Goal: Task Accomplishment & Management: Manage account settings

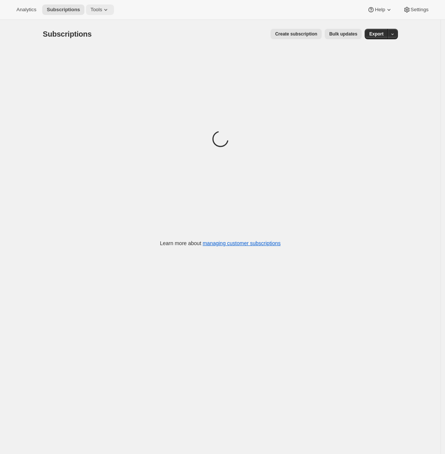
click at [100, 10] on span "Tools" at bounding box center [96, 10] width 12 height 6
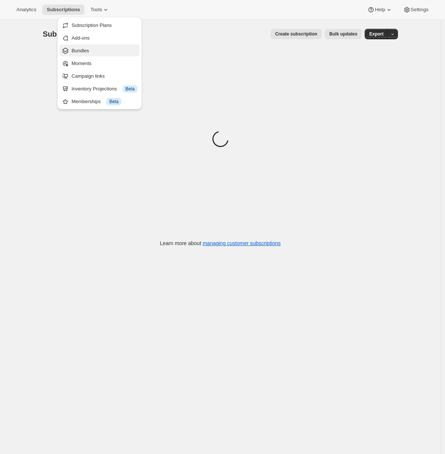
click at [87, 52] on span "Bundles" at bounding box center [80, 51] width 18 height 6
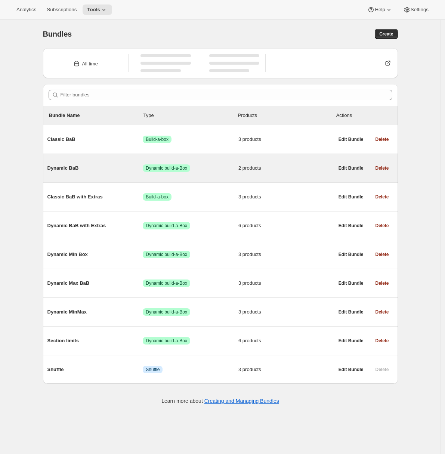
click at [98, 165] on span "Dynamic BaB" at bounding box center [95, 167] width 96 height 7
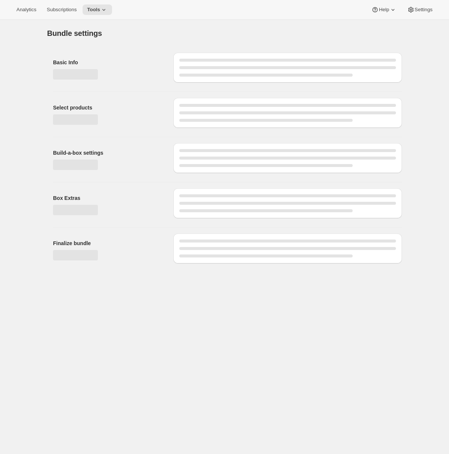
type input "Dynamic BaB"
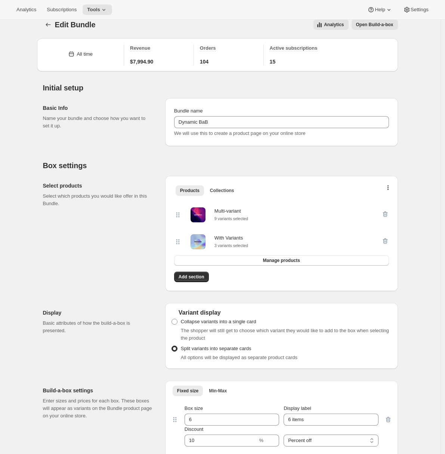
scroll to position [106, 0]
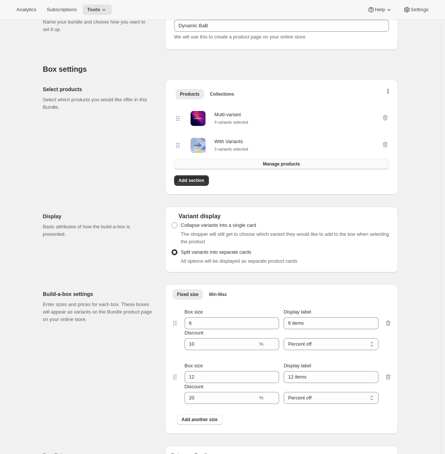
click at [317, 169] on button "Manage products" at bounding box center [281, 164] width 215 height 10
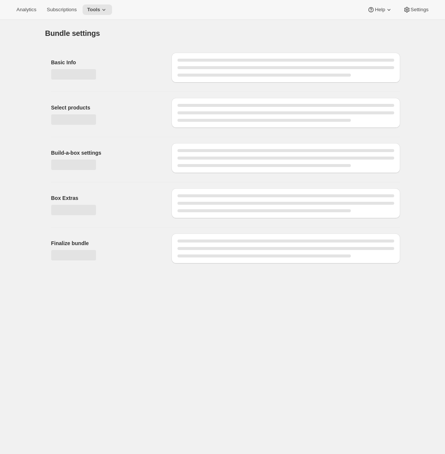
scroll to position [0, 0]
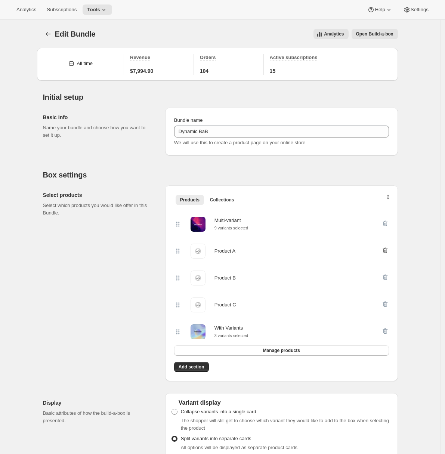
click at [387, 252] on icon "button" at bounding box center [384, 250] width 7 height 7
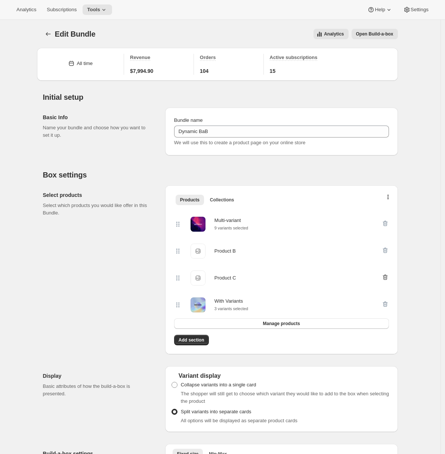
click at [387, 253] on icon "button" at bounding box center [384, 250] width 7 height 7
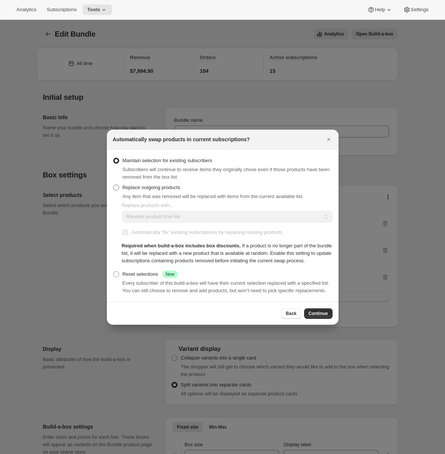
click at [139, 183] on label "Replace outgoing products" at bounding box center [147, 187] width 68 height 10
click at [114, 185] on input "Replace outgoing products" at bounding box center [113, 185] width 0 height 0
radio input "true"
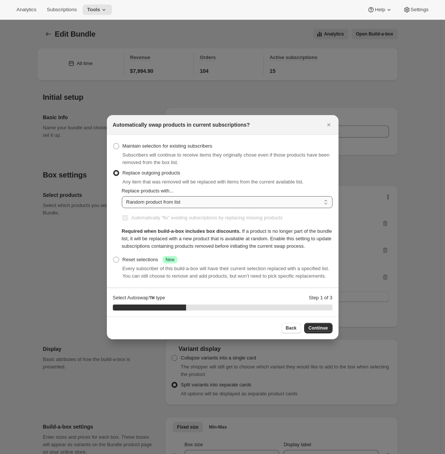
click at [151, 196] on select "Random product from list Matching product type Select specific replacements" at bounding box center [227, 202] width 211 height 12
select select "selection"
click at [122, 196] on select "Random product from list Matching product type Select specific replacements" at bounding box center [227, 202] width 211 height 12
click at [174, 196] on select "Random product from list Matching product type Select specific replacements" at bounding box center [227, 202] width 211 height 12
click at [143, 217] on div "Automatically “fix” existing subscriptions by replacing missing products Requir…" at bounding box center [227, 231] width 211 height 37
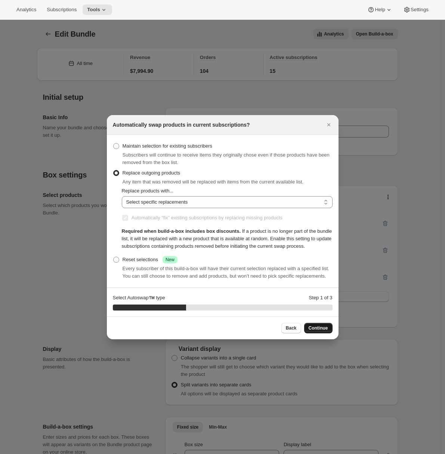
click at [321, 331] on span "Continue" at bounding box center [318, 328] width 19 height 6
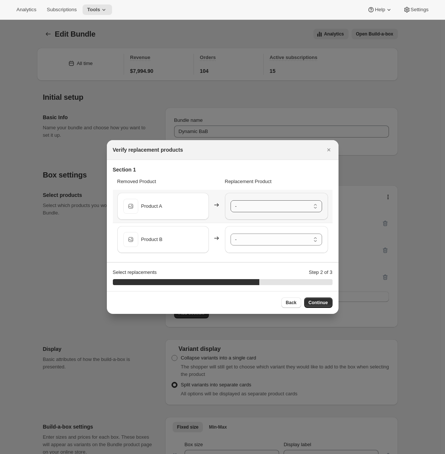
click at [252, 207] on select "- Multi-variant - Small / Red Multi-variant - Small / Blue Multi-variant - Smal…" at bounding box center [277, 206] width 92 height 12
click at [261, 241] on select "- Multi-variant - Small / Red Multi-variant - Small / Blue Multi-variant - Smal…" at bounding box center [277, 240] width 92 height 12
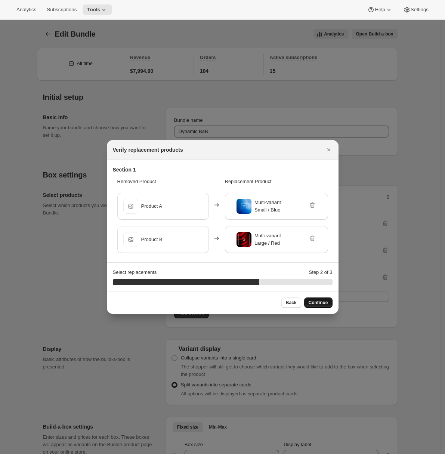
click at [310, 302] on span "Continue" at bounding box center [318, 303] width 19 height 6
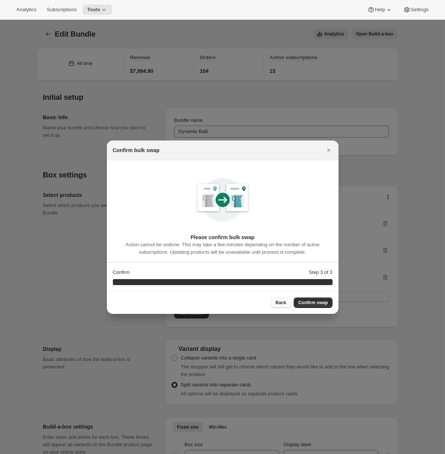
click at [282, 305] on span "Back" at bounding box center [280, 303] width 11 height 6
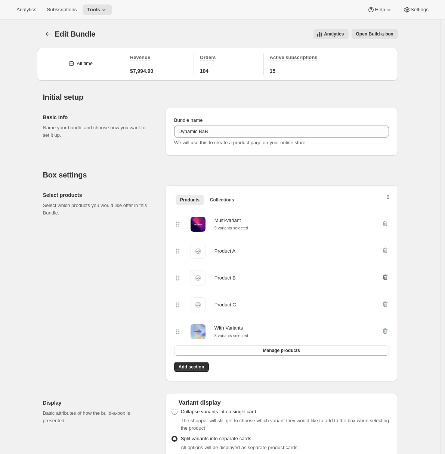
click at [386, 251] on icon "button" at bounding box center [385, 251] width 1 height 2
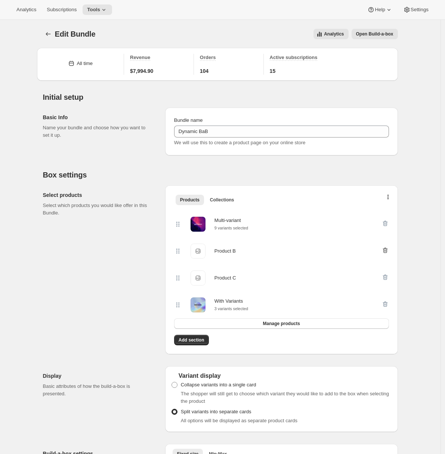
click at [386, 252] on icon "button" at bounding box center [385, 251] width 1 height 2
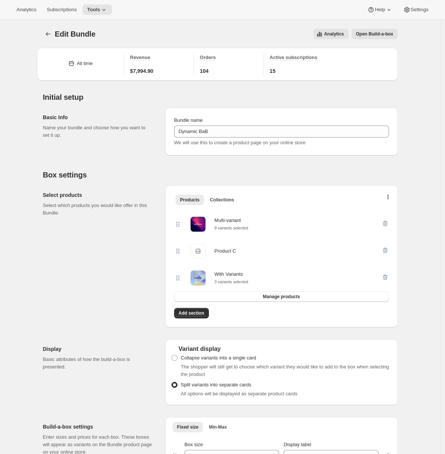
select select "selection"
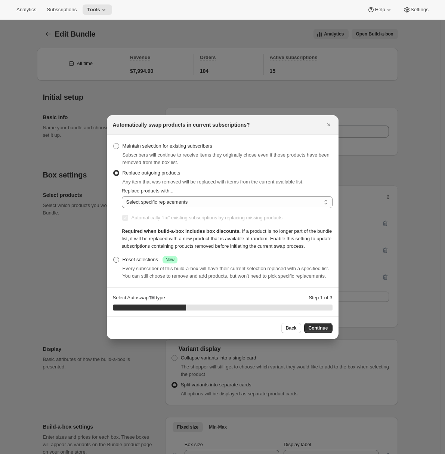
click at [124, 261] on div "Reset selections Success New" at bounding box center [150, 259] width 55 height 7
click at [114, 257] on input "Reset selections Success New" at bounding box center [113, 257] width 0 height 0
radio input "true"
click at [322, 331] on span "Continue" at bounding box center [318, 328] width 19 height 6
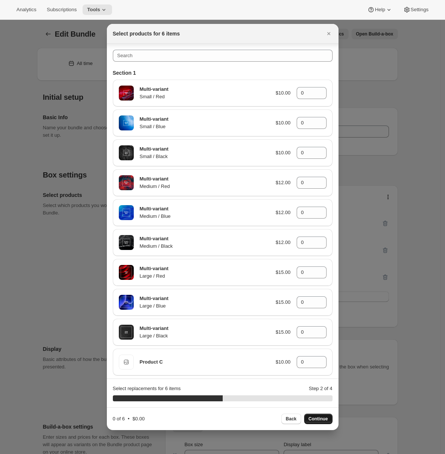
scroll to position [93, 0]
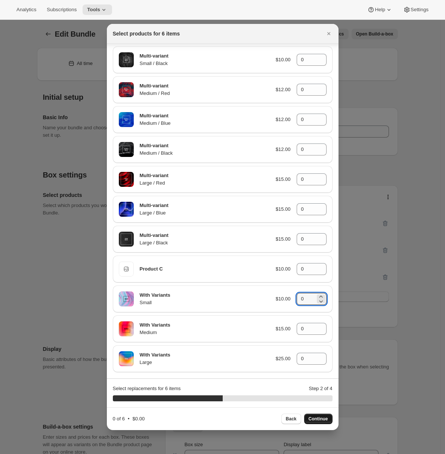
drag, startPoint x: 305, startPoint y: 297, endPoint x: 290, endPoint y: 299, distance: 14.6
click at [290, 299] on div "With Variants Small $10.00 0" at bounding box center [223, 298] width 208 height 15
type input "3"
drag, startPoint x: 306, startPoint y: 331, endPoint x: 293, endPoint y: 330, distance: 13.5
click at [297, 330] on input "0" at bounding box center [306, 329] width 19 height 12
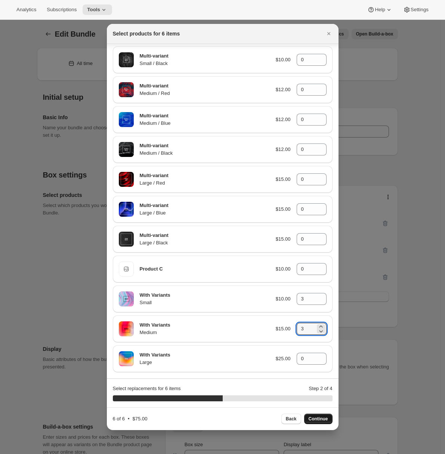
type input "3"
click at [318, 421] on span "Continue" at bounding box center [318, 419] width 19 height 6
type input "0"
drag, startPoint x: 301, startPoint y: 300, endPoint x: 284, endPoint y: 300, distance: 16.4
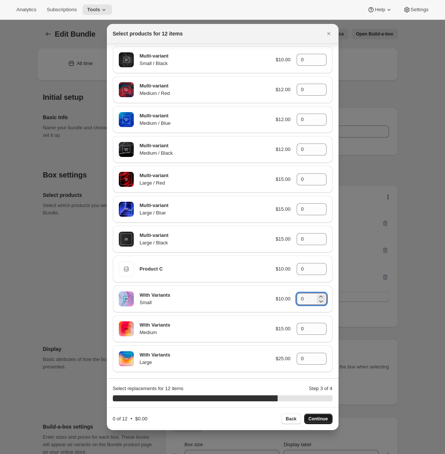
click at [285, 300] on div "With Variants Small $10.00 0" at bounding box center [223, 298] width 208 height 15
type input "3"
drag, startPoint x: 301, startPoint y: 329, endPoint x: 292, endPoint y: 340, distance: 14.6
click at [288, 328] on div "With Variants Medium $15.00 0" at bounding box center [223, 328] width 208 height 15
type input "3"
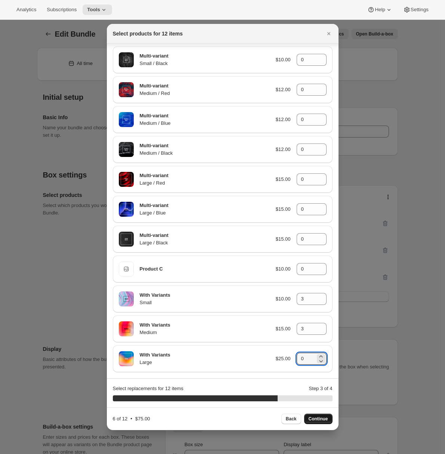
drag, startPoint x: 301, startPoint y: 358, endPoint x: 288, endPoint y: 344, distance: 18.5
click at [289, 357] on div "With Variants Large $25.00 0" at bounding box center [223, 358] width 208 height 15
type input "3"
drag, startPoint x: 303, startPoint y: 238, endPoint x: 290, endPoint y: 238, distance: 13.1
click at [297, 238] on input "0" at bounding box center [306, 239] width 19 height 12
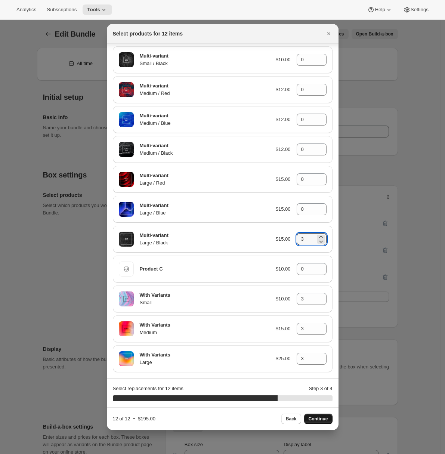
type input "3"
click at [315, 418] on span "Continue" at bounding box center [318, 419] width 19 height 6
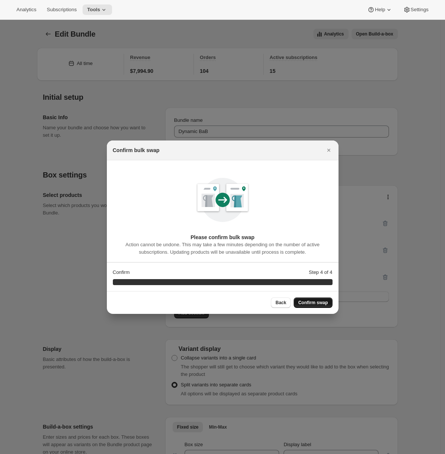
click at [316, 302] on span "Confirm swap" at bounding box center [313, 303] width 30 height 6
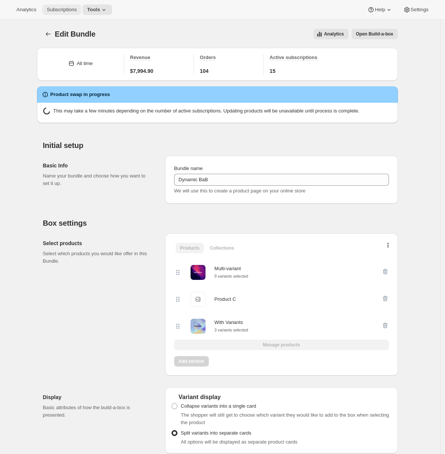
click at [69, 12] on span "Subscriptions" at bounding box center [62, 10] width 30 height 6
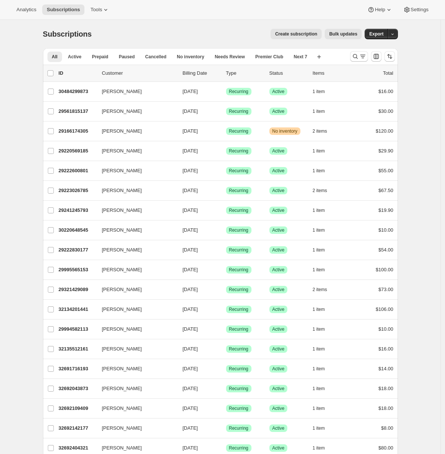
drag, startPoint x: 348, startPoint y: 34, endPoint x: 197, endPoint y: 34, distance: 151.3
click at [197, 34] on div "Create subscription Bulk updates" at bounding box center [231, 34] width 261 height 10
click at [351, 34] on span "Bulk updates" at bounding box center [343, 34] width 28 height 6
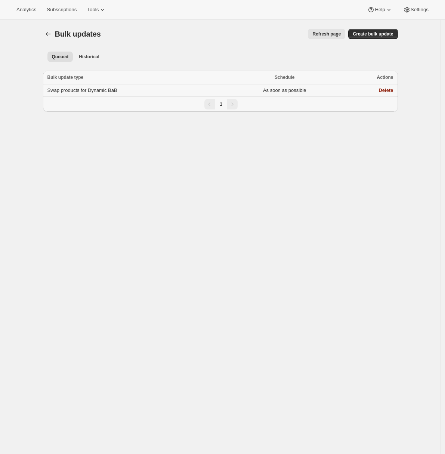
click at [108, 91] on span "Swap products for Dynamic BaB" at bounding box center [82, 90] width 70 height 6
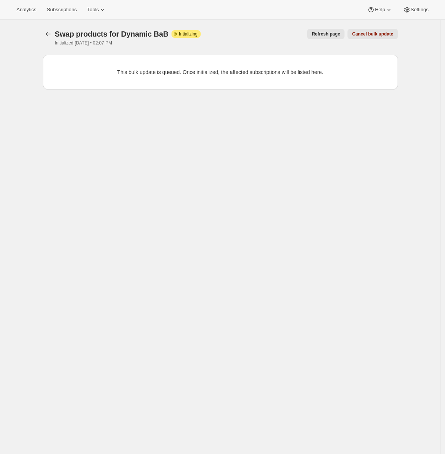
click at [336, 35] on span "Refresh page" at bounding box center [326, 34] width 28 height 6
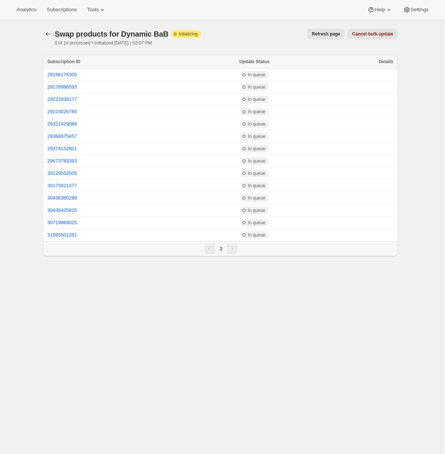
click at [336, 35] on span "Refresh page" at bounding box center [326, 34] width 28 height 6
click at [294, 34] on span "Refresh page" at bounding box center [299, 34] width 28 height 6
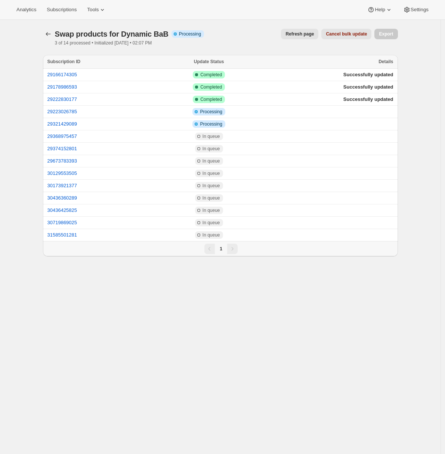
click at [294, 34] on span "Refresh page" at bounding box center [299, 34] width 28 height 6
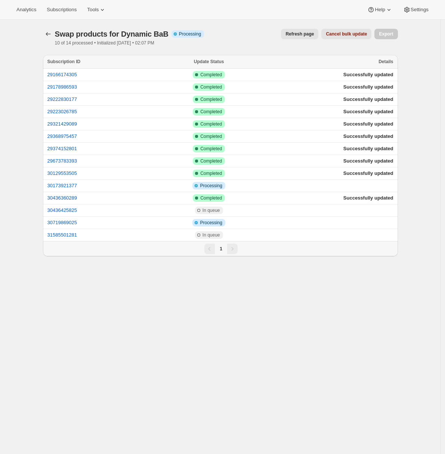
click at [292, 33] on span "Refresh page" at bounding box center [299, 34] width 28 height 6
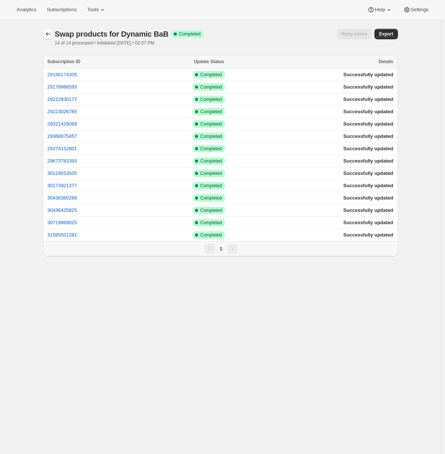
click at [52, 31] on icon "button" at bounding box center [47, 33] width 7 height 7
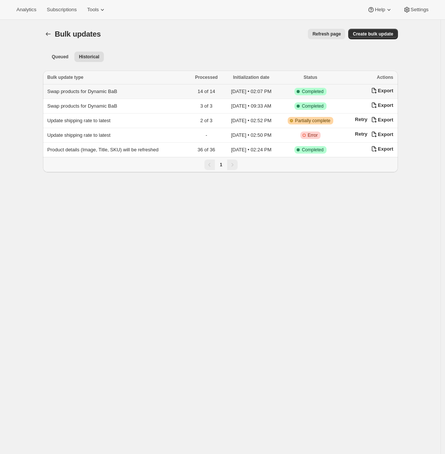
click at [111, 91] on span "Swap products for Dynamic BaB" at bounding box center [82, 92] width 70 height 6
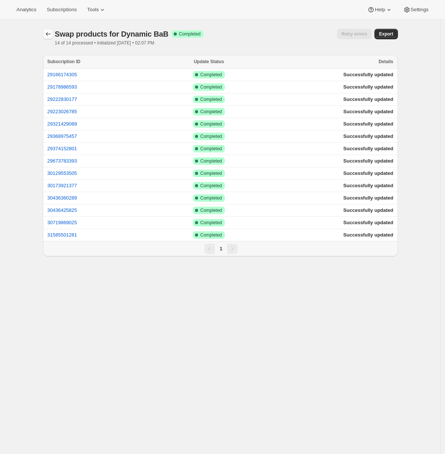
click at [48, 36] on icon "button" at bounding box center [47, 33] width 7 height 7
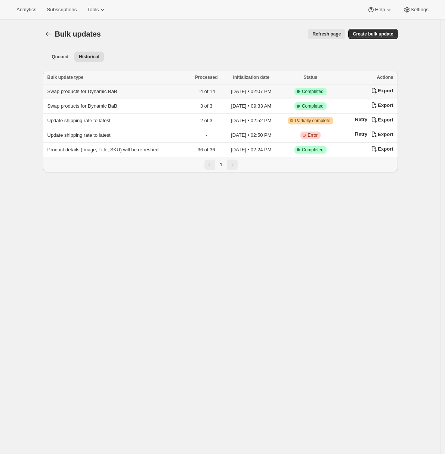
click at [90, 92] on span "Swap products for Dynamic BaB" at bounding box center [82, 92] width 70 height 6
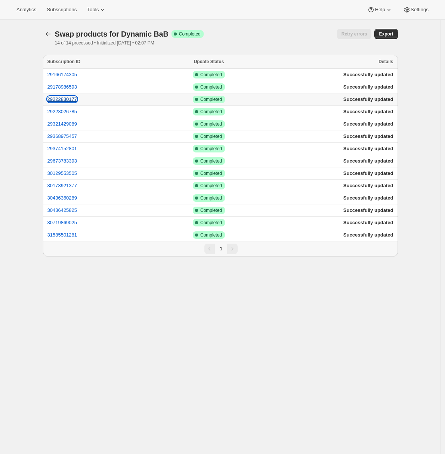
click at [70, 99] on button "29222830177" at bounding box center [62, 99] width 30 height 6
click at [64, 99] on button "29222830177" at bounding box center [62, 99] width 30 height 6
click at [99, 7] on span "Tools" at bounding box center [93, 10] width 12 height 6
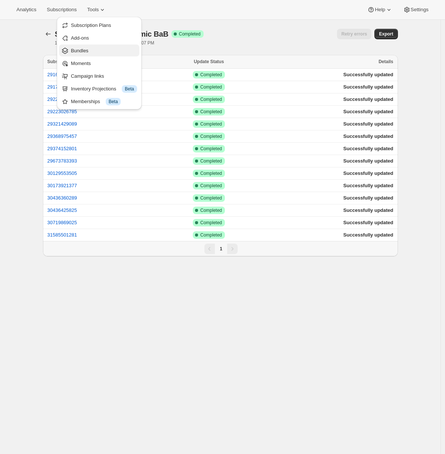
click at [98, 52] on span "Bundles" at bounding box center [104, 50] width 66 height 7
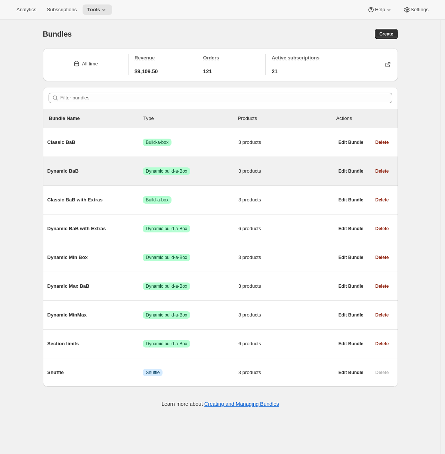
click at [101, 169] on span "Dynamic BaB" at bounding box center [95, 170] width 96 height 7
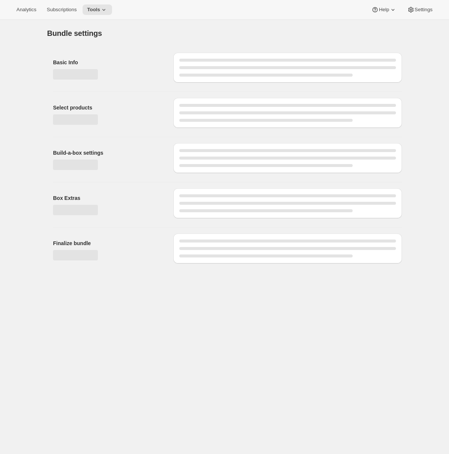
type input "Dynamic BaB"
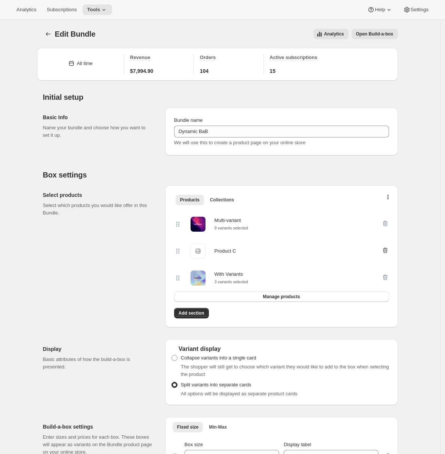
click at [386, 252] on icon "button" at bounding box center [384, 250] width 7 height 7
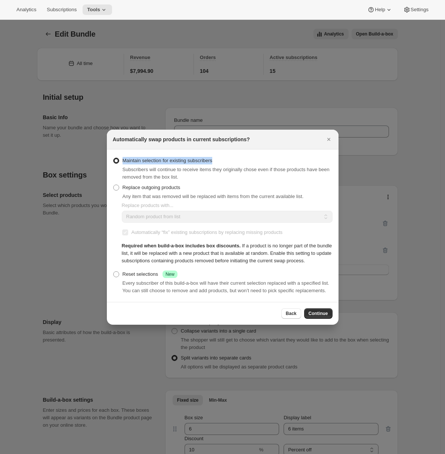
drag, startPoint x: 226, startPoint y: 157, endPoint x: 123, endPoint y: 155, distance: 102.8
click at [123, 155] on div "Maintain selection for existing subscribers Subscribers will continue to receiv…" at bounding box center [223, 167] width 220 height 25
click at [290, 316] on span "Back" at bounding box center [291, 313] width 11 height 6
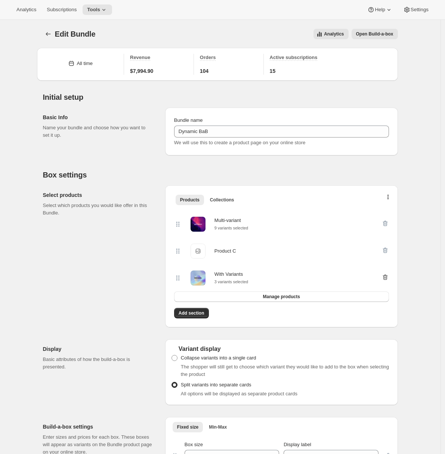
click at [386, 278] on icon "button" at bounding box center [384, 276] width 7 height 7
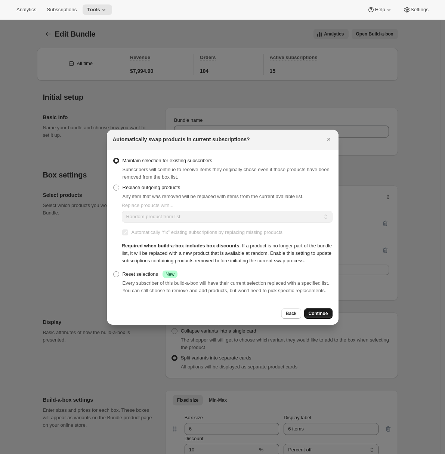
click at [322, 316] on span "Continue" at bounding box center [318, 313] width 19 height 6
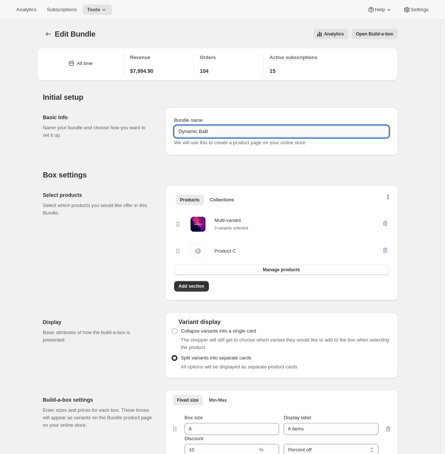
drag, startPoint x: 213, startPoint y: 134, endPoint x: 177, endPoint y: 134, distance: 35.9
click at [177, 134] on input "Dynamic BaB" at bounding box center [281, 132] width 215 height 12
drag, startPoint x: 34, startPoint y: 152, endPoint x: 37, endPoint y: 148, distance: 5.4
click at [35, 152] on div "Edit Bundle. This page is ready Edit Bundle Analytics Open Build-a-box More act…" at bounding box center [220, 444] width 441 height 848
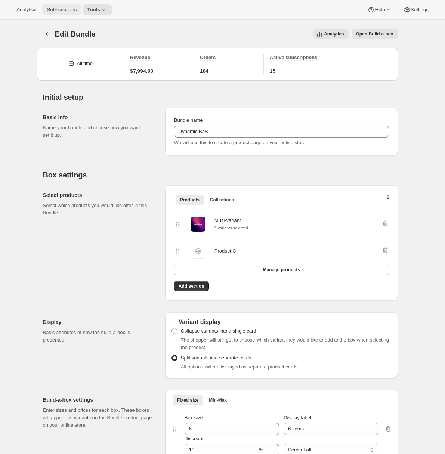
click at [64, 12] on span "Subscriptions" at bounding box center [62, 10] width 30 height 6
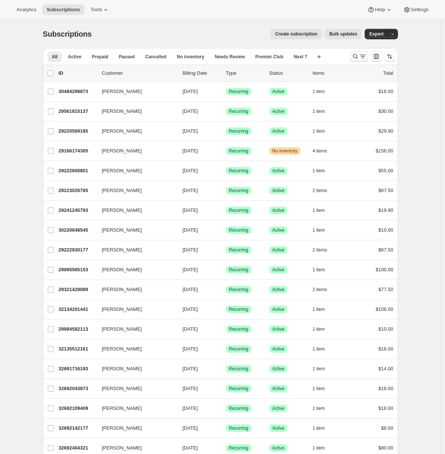
click at [367, 56] on icon "Search and filter results" at bounding box center [362, 56] width 7 height 7
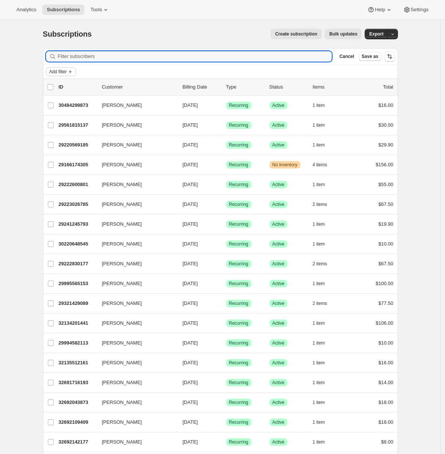
click at [64, 72] on span "Add filter" at bounding box center [58, 72] width 18 height 6
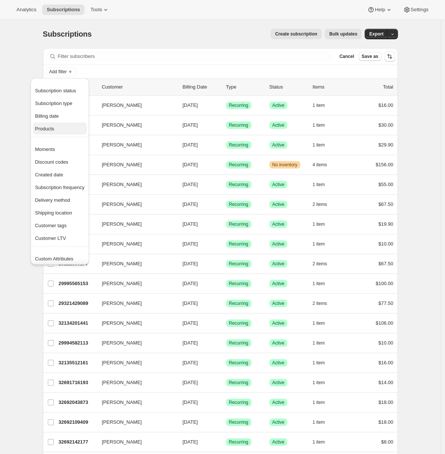
click at [60, 128] on span "Products" at bounding box center [59, 128] width 49 height 7
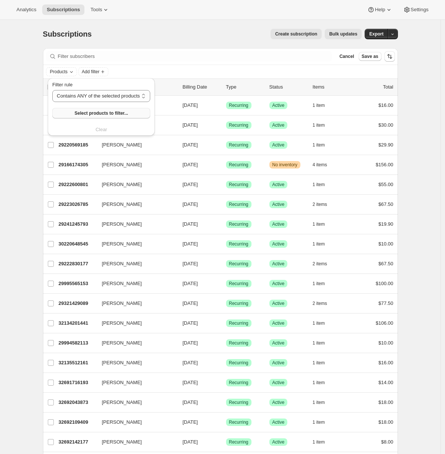
click at [85, 111] on span "Select products to filter..." at bounding box center [100, 113] width 53 height 6
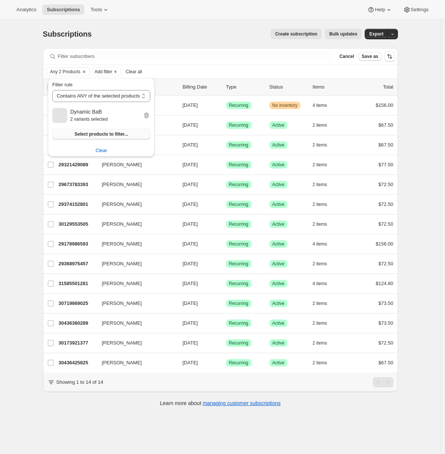
click at [93, 133] on span "Select products to filter..." at bounding box center [100, 134] width 53 height 6
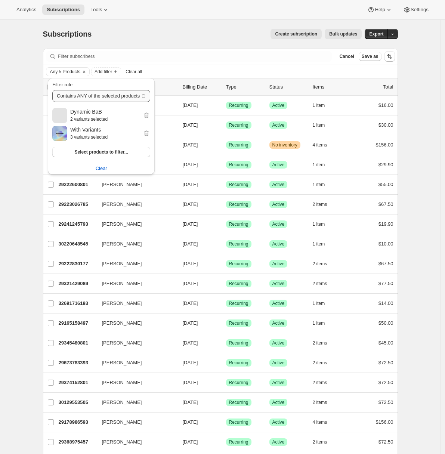
click at [110, 93] on select "Contains ANY of the selected products Contains ALL of the selected products Con…" at bounding box center [101, 96] width 98 height 12
select select "all"
click at [52, 90] on select "Contains ANY of the selected products Contains ALL of the selected products Con…" at bounding box center [101, 96] width 98 height 12
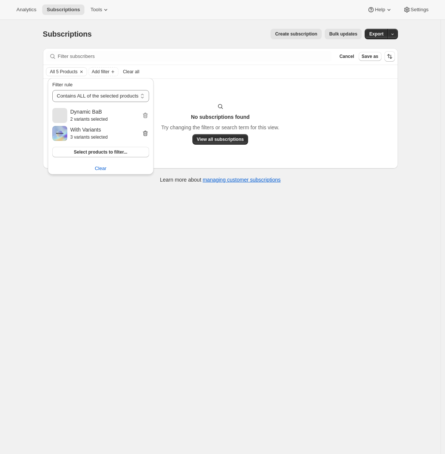
click at [149, 134] on icon "button" at bounding box center [145, 133] width 7 height 7
click at [149, 117] on icon "button" at bounding box center [145, 115] width 7 height 7
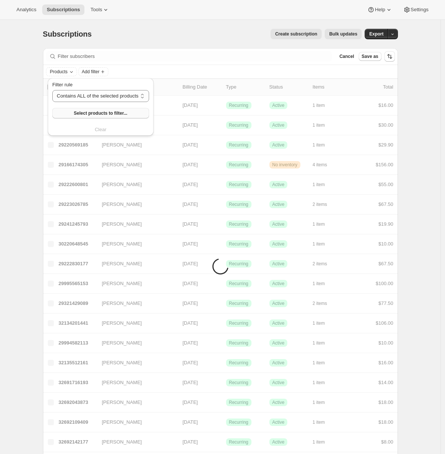
click at [94, 115] on span "Select products to filter..." at bounding box center [100, 113] width 53 height 6
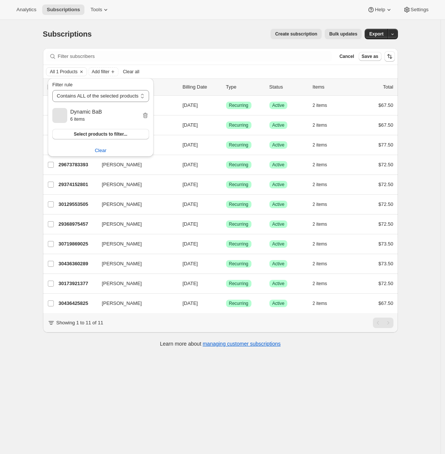
click at [18, 174] on div "Subscriptions. This page is ready Subscriptions Create subscription Bulk update…" at bounding box center [220, 247] width 441 height 454
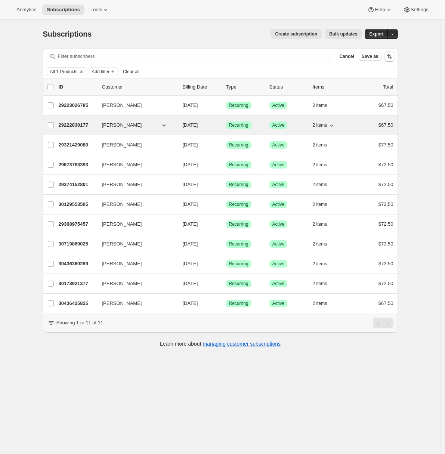
click at [70, 122] on p "29222830177" at bounding box center [77, 124] width 37 height 7
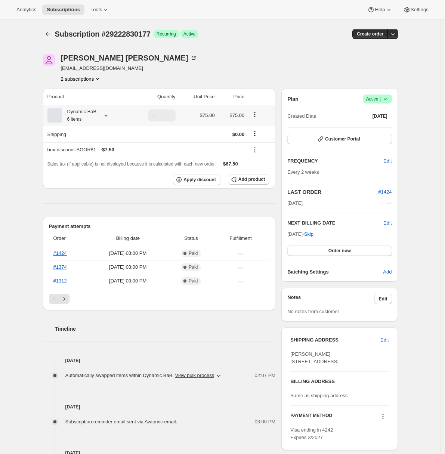
click at [102, 113] on div at bounding box center [104, 115] width 10 height 7
click at [9, 198] on div "Subscription #29222830177. This page is ready Subscription #29222830177 Success…" at bounding box center [220, 315] width 441 height 590
click at [106, 116] on icon at bounding box center [105, 115] width 7 height 7
click at [88, 175] on span "Edit box" at bounding box center [80, 176] width 18 height 6
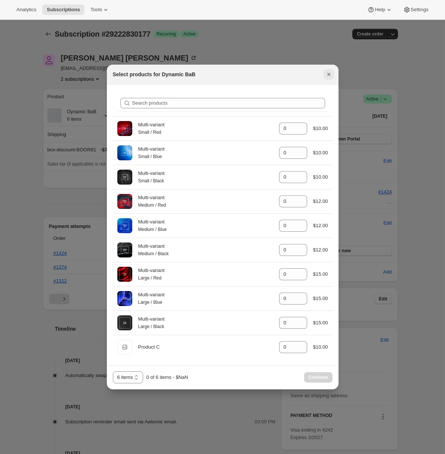
click at [327, 73] on icon "Close" at bounding box center [328, 74] width 7 height 7
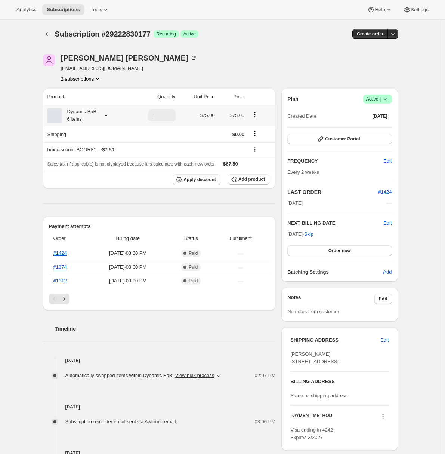
click at [86, 117] on div "Dynamic BaB 6 items" at bounding box center [79, 115] width 35 height 15
drag, startPoint x: 47, startPoint y: 139, endPoint x: 120, endPoint y: 156, distance: 75.2
click at [120, 156] on div "With Variants - Small 3 With Variants - Medium 3 Edit box" at bounding box center [79, 156] width 86 height 62
drag, startPoint x: 104, startPoint y: 179, endPoint x: 18, endPoint y: 169, distance: 86.2
click at [18, 169] on div "Analytics Subscriptions Tools Help Settings Skip to content Subscription #29222…" at bounding box center [222, 305] width 445 height 610
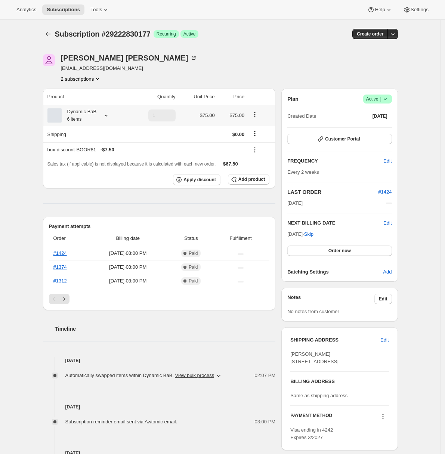
click at [95, 114] on div "Dynamic BaB 6 items" at bounding box center [79, 115] width 35 height 15
click at [91, 178] on button "Edit box" at bounding box center [79, 176] width 73 height 10
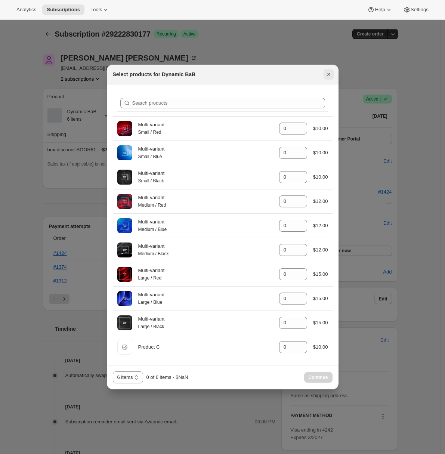
click at [328, 74] on icon "Close" at bounding box center [328, 74] width 7 height 7
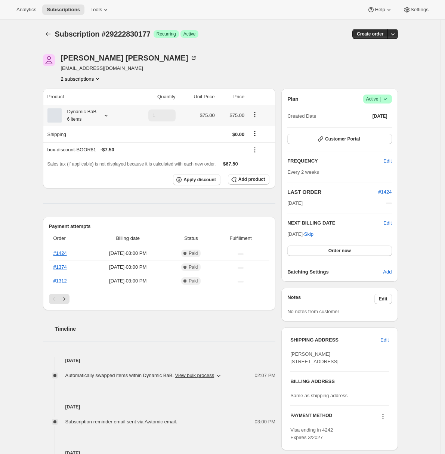
click at [78, 114] on div "Dynamic BaB 6 items" at bounding box center [79, 115] width 35 height 15
click at [32, 136] on div "Subscription #29222830177. This page is ready Subscription #29222830177 Success…" at bounding box center [220, 315] width 441 height 590
click at [353, 138] on span "Customer Portal" at bounding box center [342, 139] width 35 height 6
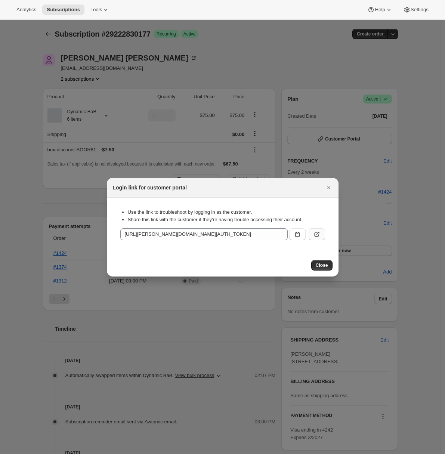
click at [318, 233] on icon ":r1co:" at bounding box center [316, 234] width 7 height 7
click at [320, 239] on button ":r1co:" at bounding box center [317, 234] width 16 height 12
click at [328, 188] on icon "Close" at bounding box center [328, 187] width 3 height 3
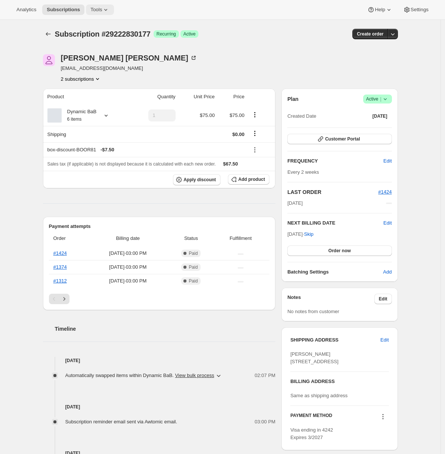
click at [102, 10] on span "Tools" at bounding box center [96, 10] width 12 height 6
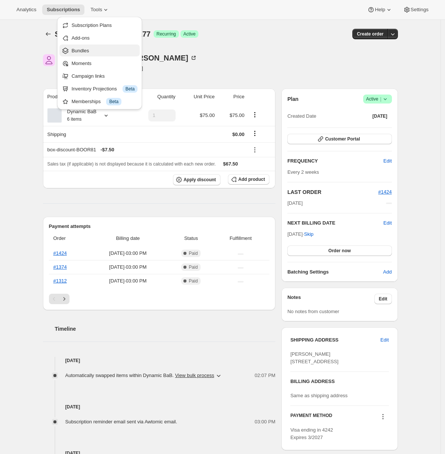
click at [102, 54] on span "Bundles" at bounding box center [104, 50] width 66 height 7
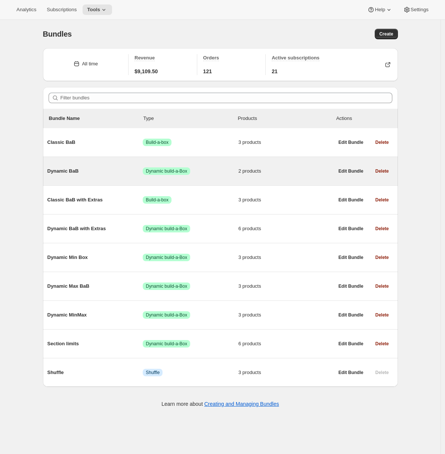
click at [83, 173] on span "Dynamic BaB" at bounding box center [95, 170] width 96 height 7
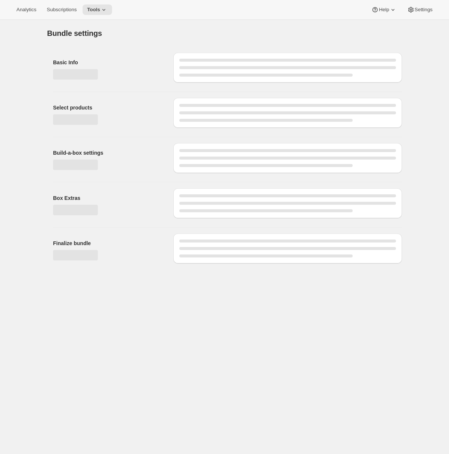
type input "Dynamic BaB"
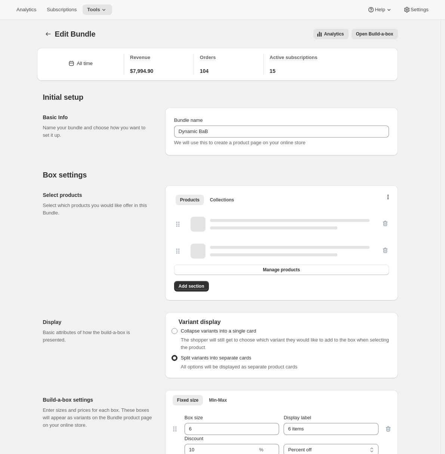
click at [103, 184] on div "Select products Select which products you would like offer in this Bundle. Prod…" at bounding box center [220, 239] width 355 height 121
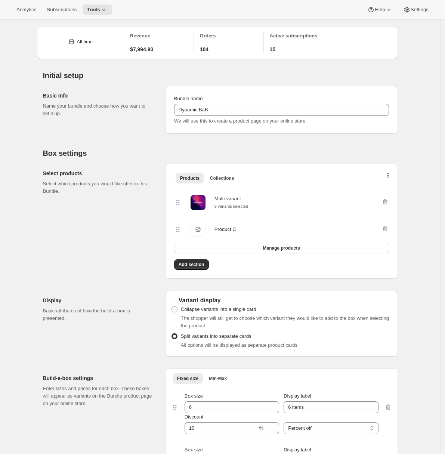
scroll to position [49, 0]
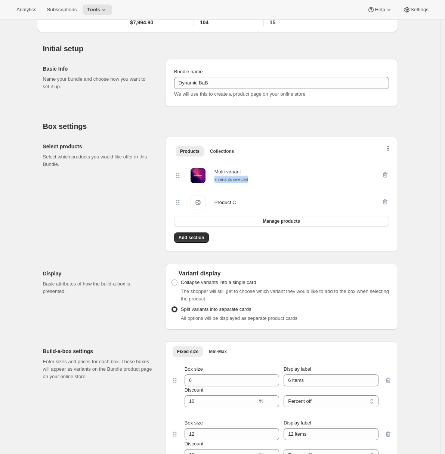
drag, startPoint x: 216, startPoint y: 181, endPoint x: 254, endPoint y: 183, distance: 37.8
click at [254, 183] on div "Multi-variant 9 variants selected" at bounding box center [277, 175] width 207 height 15
drag, startPoint x: 126, startPoint y: 237, endPoint x: 145, endPoint y: 251, distance: 23.8
click at [126, 237] on div "Select products Select which products you would like offer in this Bundle." at bounding box center [101, 194] width 116 height 115
click at [175, 284] on span at bounding box center [174, 282] width 6 height 6
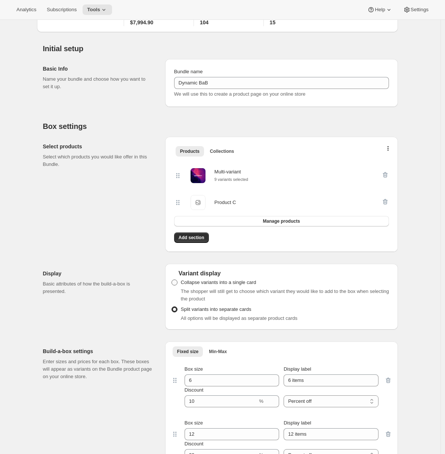
click at [172, 280] on input "Collapse variants into a single card" at bounding box center [171, 279] width 0 height 0
radio input "true"
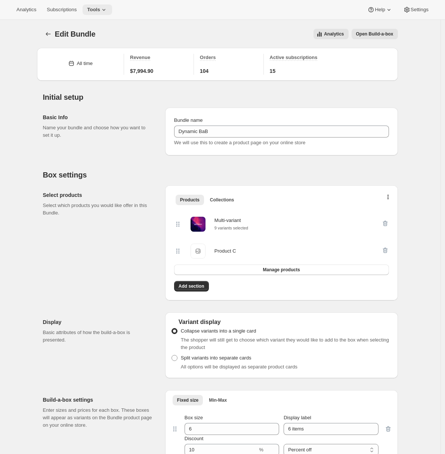
click at [111, 13] on button "Tools" at bounding box center [98, 9] width 30 height 10
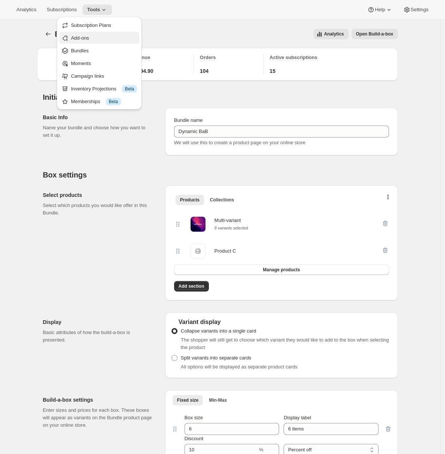
click at [100, 43] on button "Add-ons" at bounding box center [99, 38] width 80 height 12
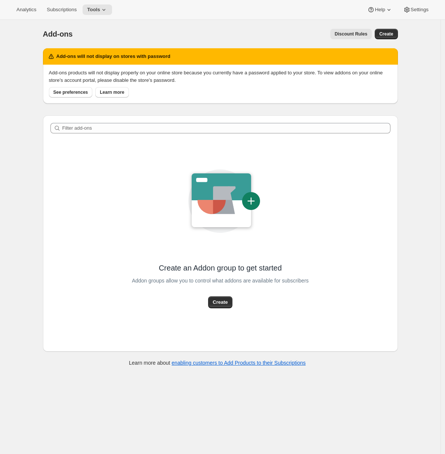
click at [184, 113] on div "Add-ons will not display on stores with password Add-ons products will not disp…" at bounding box center [217, 208] width 361 height 332
click at [224, 305] on span "Create" at bounding box center [220, 302] width 15 height 7
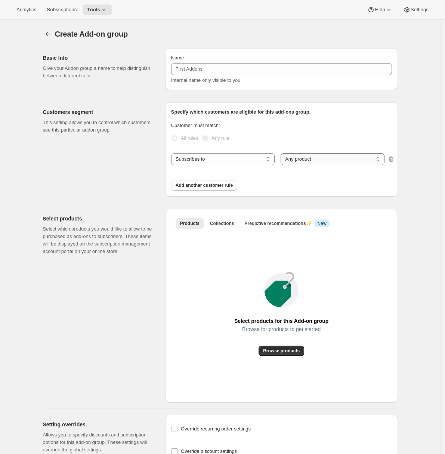
click at [300, 162] on select "Any product Specific products Specific product variants" at bounding box center [332, 159] width 103 height 12
click at [282, 153] on select "Any product Specific products Specific product variants" at bounding box center [332, 159] width 103 height 12
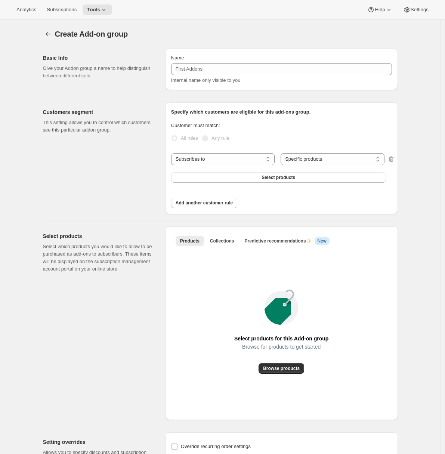
drag, startPoint x: 293, startPoint y: 177, endPoint x: 91, endPoint y: 178, distance: 201.4
click at [91, 178] on div "Customers segment This setting allows you to control which customers see this p…" at bounding box center [217, 155] width 361 height 118
click at [296, 161] on select "Any product Specific products Specific product variants" at bounding box center [332, 159] width 103 height 12
click at [282, 153] on select "Any product Specific products Specific product variants" at bounding box center [332, 159] width 103 height 12
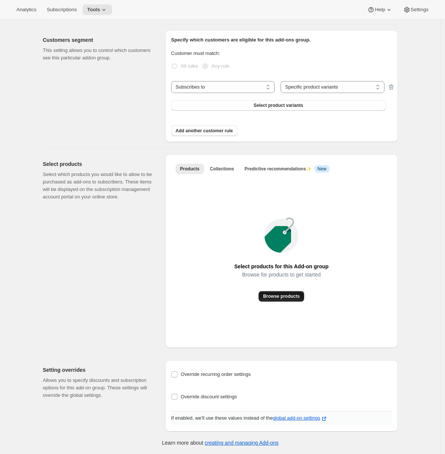
click at [285, 297] on span "Browse products" at bounding box center [281, 296] width 37 height 6
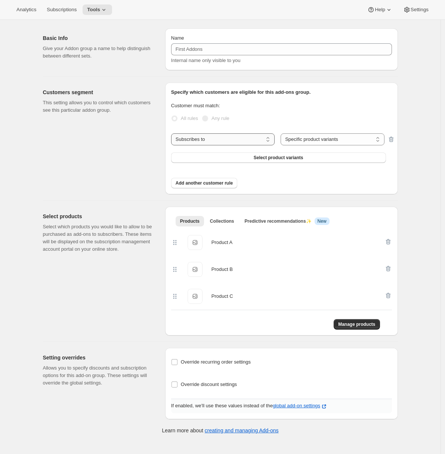
click at [260, 138] on select "Subscribes to Shipping address is Customer tags" at bounding box center [222, 139] width 103 height 12
click at [305, 140] on select "Any product Specific products Specific product variants" at bounding box center [332, 139] width 103 height 12
select select "all"
click at [282, 133] on select "Any product Specific products Specific product variants" at bounding box center [332, 139] width 103 height 12
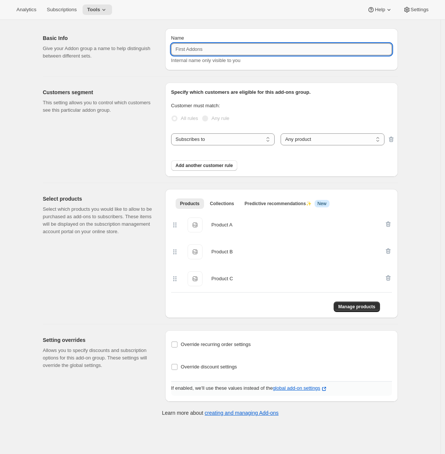
click at [213, 48] on input "Name" at bounding box center [281, 49] width 221 height 12
type input "Addons"
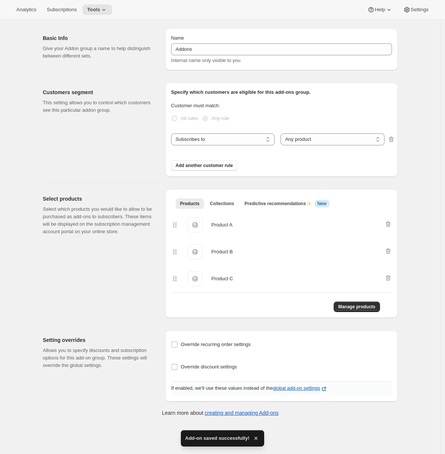
click at [159, 352] on div "Setting overrides Allows you to specify discounts and subscription options for …" at bounding box center [101, 365] width 116 height 71
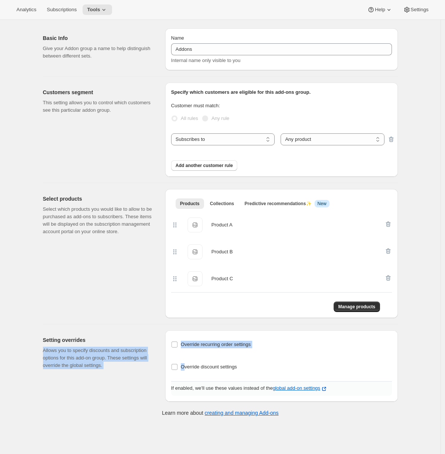
drag, startPoint x: 185, startPoint y: 368, endPoint x: 152, endPoint y: 338, distance: 45.0
click at [152, 338] on div "Setting overrides Allows you to specify discounts and subscription options for …" at bounding box center [217, 362] width 361 height 77
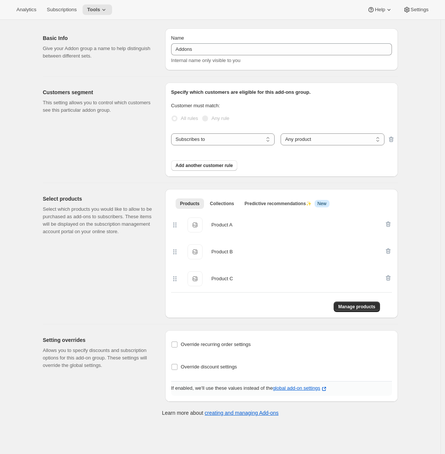
click at [152, 339] on h2 "Setting overrides" at bounding box center [98, 339] width 110 height 7
click at [177, 345] on input "Override recurring order settings" at bounding box center [174, 344] width 6 height 6
checkbox input "true"
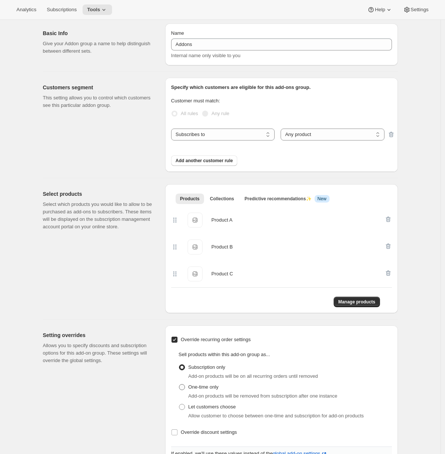
scroll to position [60, 0]
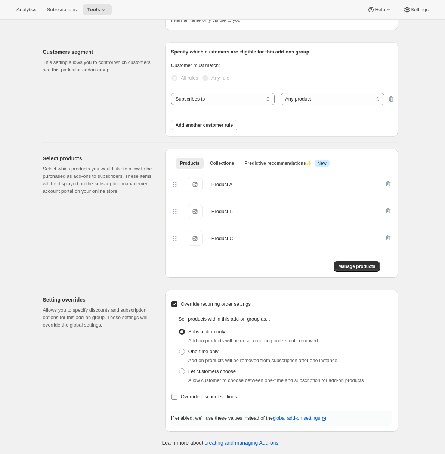
click at [176, 398] on input "Override discount settings" at bounding box center [174, 397] width 6 height 6
checkbox input "true"
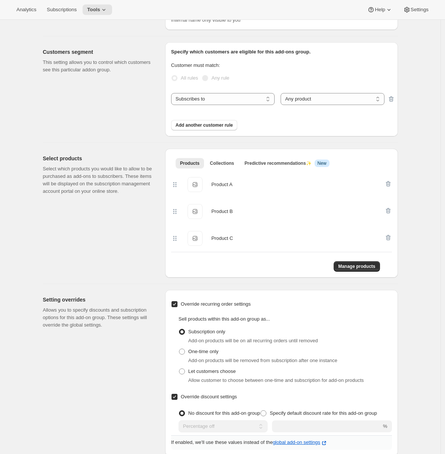
scroll to position [97, 0]
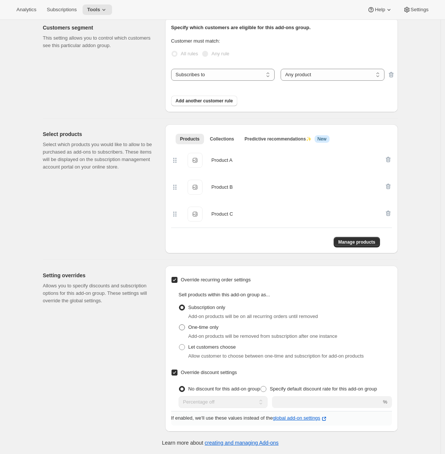
click at [211, 324] on span "One-time only" at bounding box center [203, 327] width 30 height 6
click at [179, 324] on input "One-time only" at bounding box center [179, 324] width 0 height 0
radio input "true"
click at [260, 390] on span at bounding box center [263, 389] width 6 height 6
click at [260, 386] on input "Specify default discount rate for this add-on group" at bounding box center [260, 386] width 0 height 0
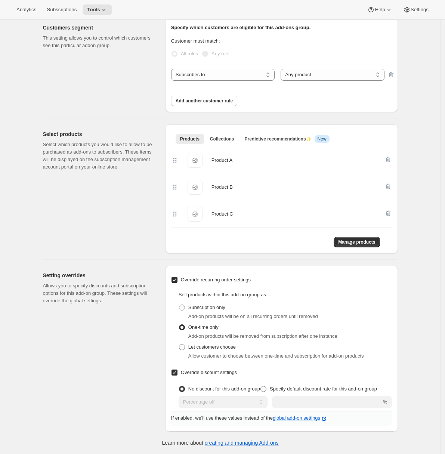
radio input "true"
click at [281, 401] on input "integer" at bounding box center [318, 402] width 104 height 12
type input "25"
click at [102, 104] on div "Basic Info Give your Addon group a name to help distinguish between different s…" at bounding box center [217, 195] width 361 height 474
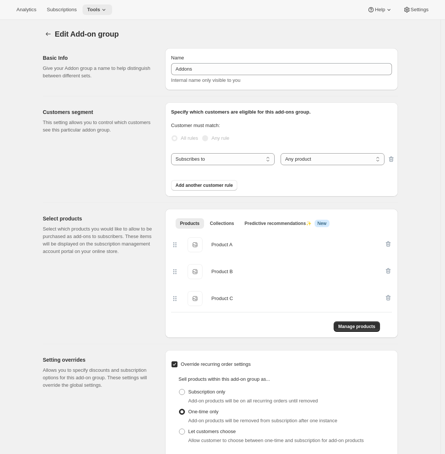
click at [103, 15] on button "Tools" at bounding box center [98, 9] width 30 height 10
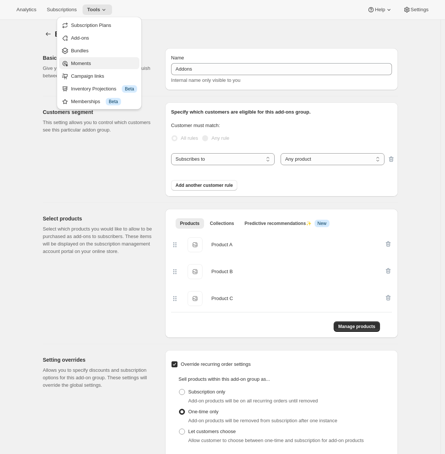
click at [96, 65] on span "Moments" at bounding box center [104, 63] width 66 height 7
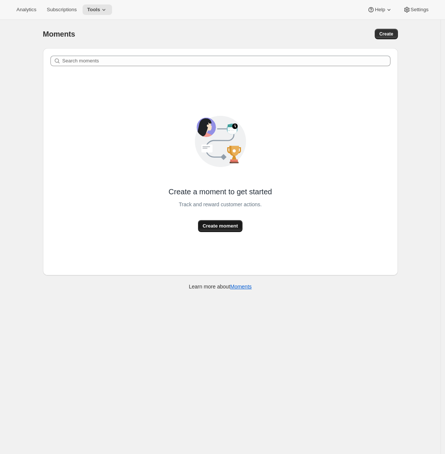
click at [231, 229] on span "Create moment" at bounding box center [220, 225] width 35 height 7
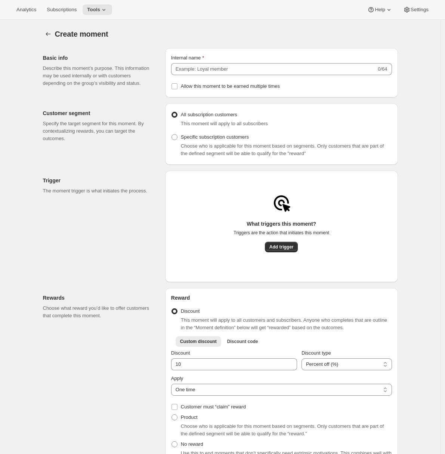
scroll to position [25, 0]
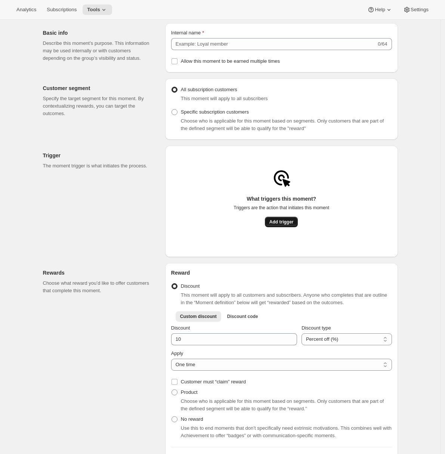
click at [281, 223] on span "Add trigger" at bounding box center [281, 222] width 24 height 6
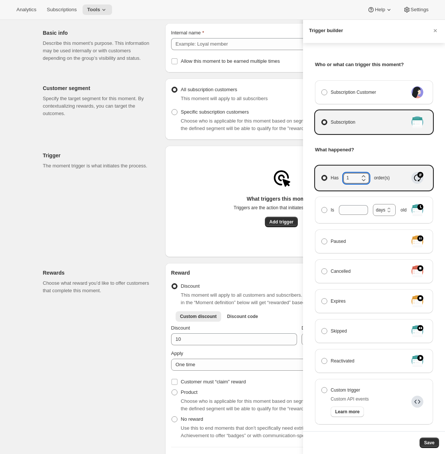
click at [364, 177] on icon "Manage moment triggers" at bounding box center [363, 179] width 7 height 7
click at [322, 175] on input "Has 1 order(s)" at bounding box center [321, 175] width 0 height 0
click at [323, 212] on span "Manage moment triggers" at bounding box center [324, 210] width 6 height 6
click at [322, 207] on input "Is days weeks months years days old" at bounding box center [321, 207] width 0 height 0
radio input "true"
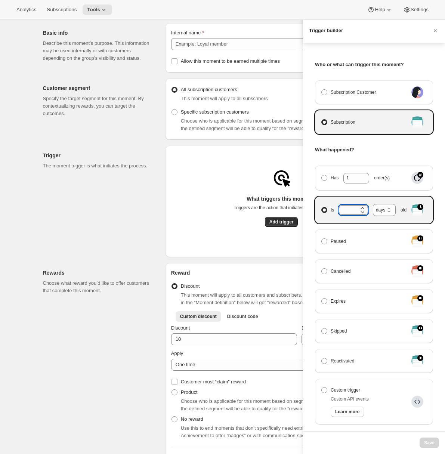
click at [349, 210] on input "Is days weeks months years days old" at bounding box center [348, 210] width 18 height 10
click at [136, 285] on div at bounding box center [222, 227] width 445 height 454
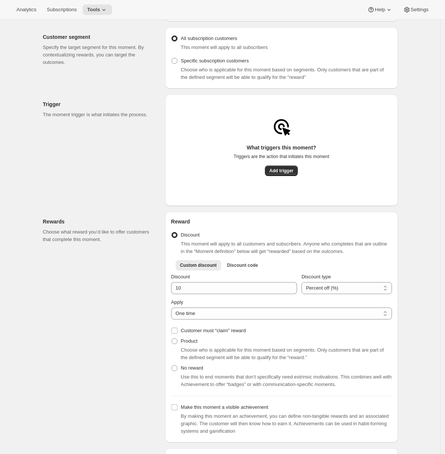
scroll to position [114, 0]
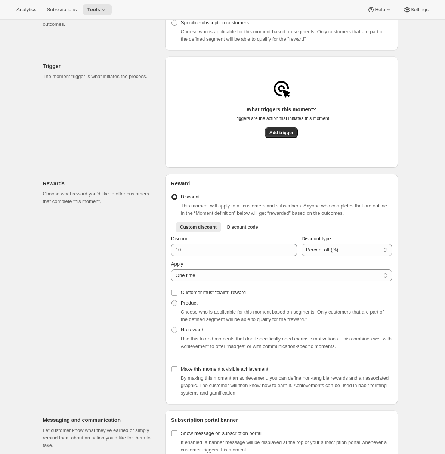
click at [177, 306] on span at bounding box center [174, 303] width 6 height 6
click at [172, 300] on input "Product" at bounding box center [171, 300] width 0 height 0
radio input "true"
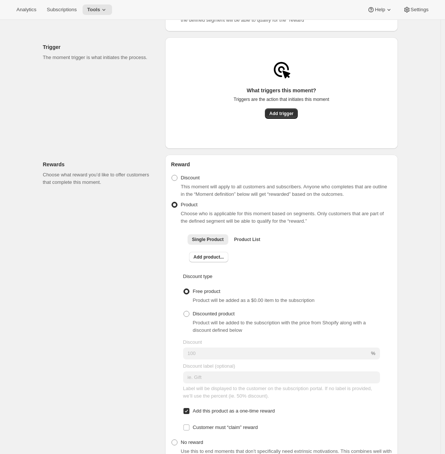
scroll to position [138, 0]
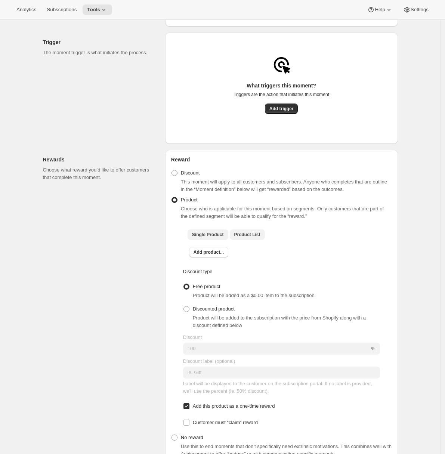
click at [246, 235] on span "Product List" at bounding box center [247, 235] width 26 height 6
checkbox input "true"
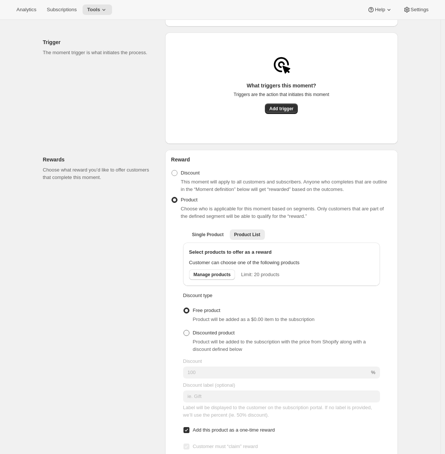
click at [209, 336] on span "Discounted product" at bounding box center [214, 333] width 42 height 6
click at [184, 330] on input "Discounted product" at bounding box center [183, 330] width 0 height 0
radio input "true"
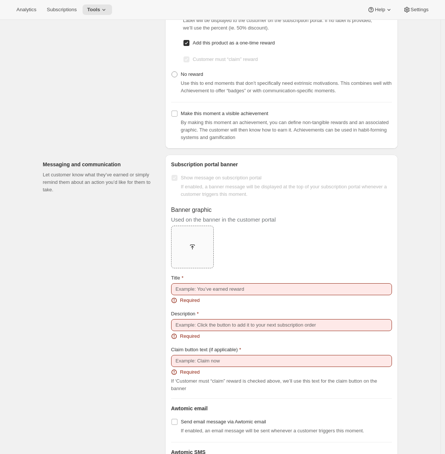
scroll to position [600, 0]
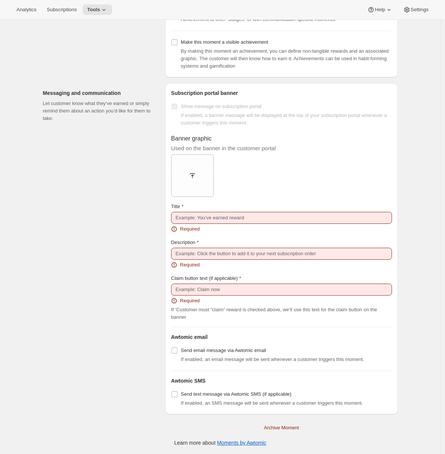
click at [153, 273] on div "Messaging and communication Let customer know what they’ve earned or simply rem…" at bounding box center [101, 248] width 116 height 331
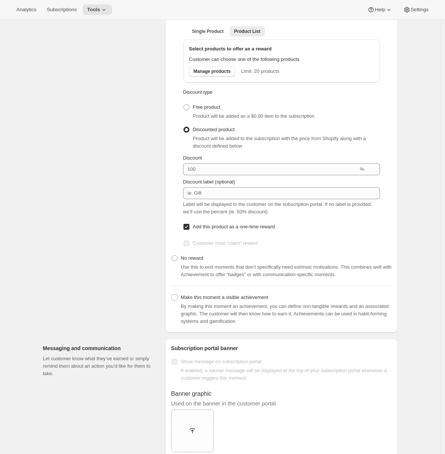
scroll to position [265, 0]
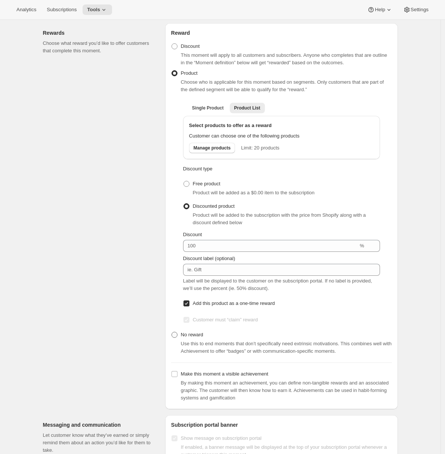
click at [177, 338] on span at bounding box center [174, 335] width 6 height 6
click at [172, 332] on input "No reward" at bounding box center [171, 332] width 0 height 0
radio input "true"
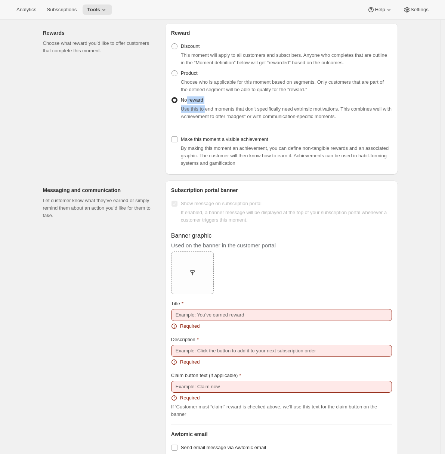
drag, startPoint x: 209, startPoint y: 110, endPoint x: 188, endPoint y: 106, distance: 21.6
click at [188, 106] on div "No reward Use this to end moments that don’t specifically need extrinsic motiva…" at bounding box center [281, 107] width 221 height 25
click at [133, 288] on div "Messaging and communication Let customer know what they’ve earned or simply rem…" at bounding box center [101, 345] width 116 height 331
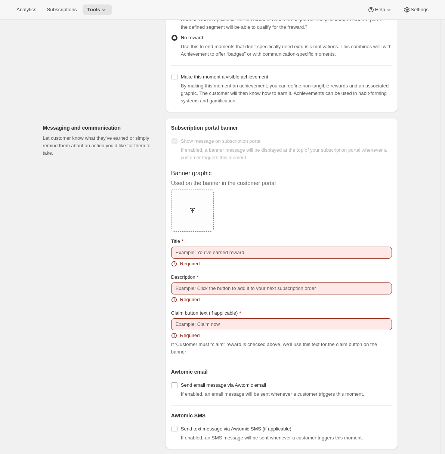
scroll to position [365, 0]
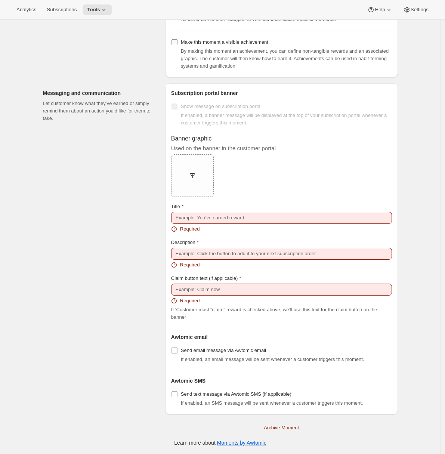
click at [211, 43] on span "Make this moment a visible achievement" at bounding box center [224, 42] width 87 height 6
click at [177, 43] on input "Make this moment a visible achievement" at bounding box center [174, 42] width 6 height 6
checkbox input "true"
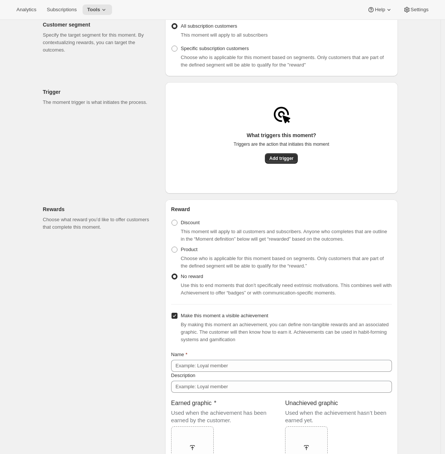
scroll to position [12, 0]
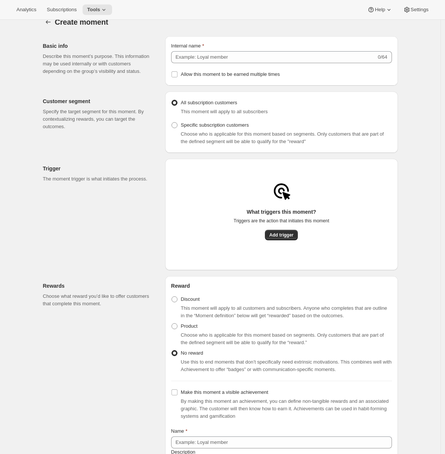
radio input "true"
checkbox input "false"
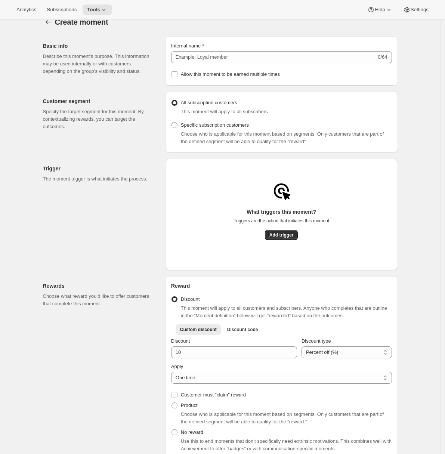
scroll to position [0, 0]
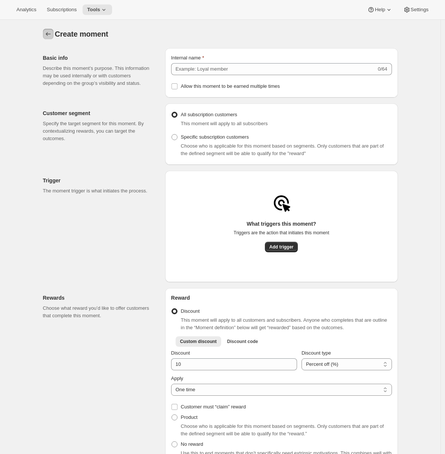
click at [52, 36] on icon "Create moment" at bounding box center [47, 33] width 7 height 7
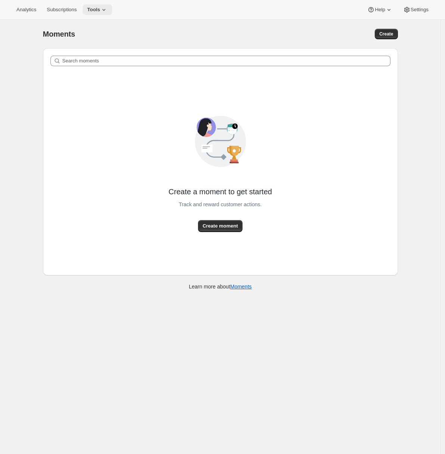
click at [99, 7] on span "Tools" at bounding box center [93, 10] width 13 height 6
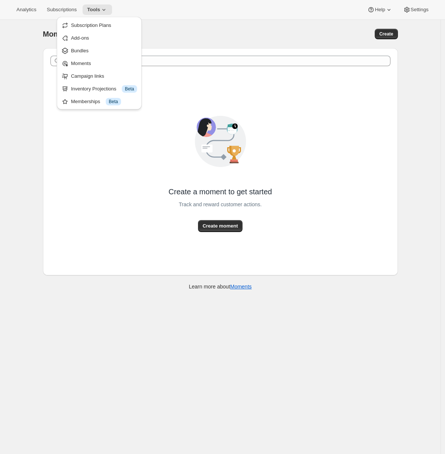
click at [31, 129] on div "Moments. This page is ready Moments Create Search moments Create a moment to ge…" at bounding box center [220, 247] width 441 height 454
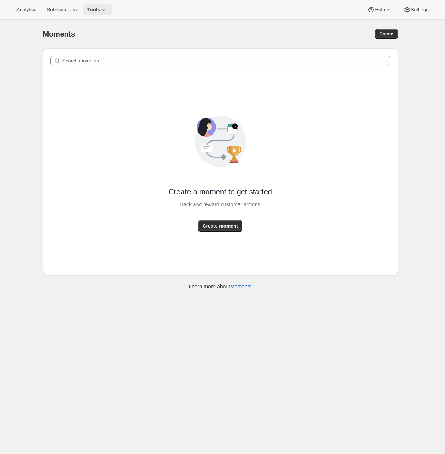
click at [97, 10] on span "Tools" at bounding box center [93, 10] width 13 height 6
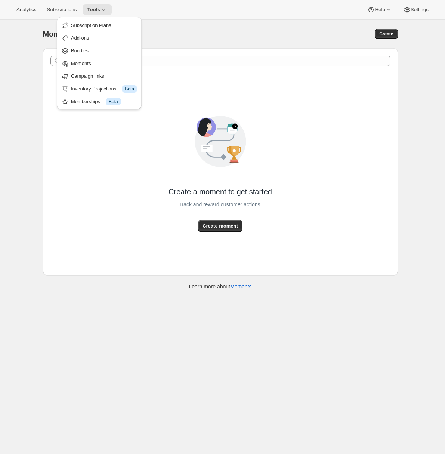
click at [12, 139] on div "Moments. This page is ready Moments Create Search moments Create a moment to ge…" at bounding box center [220, 247] width 441 height 454
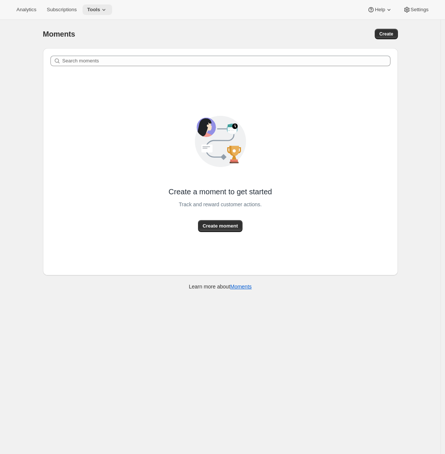
click at [100, 10] on span "Tools" at bounding box center [93, 10] width 13 height 6
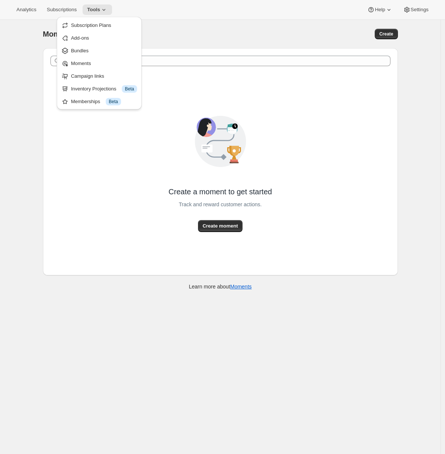
click at [17, 163] on div "Moments. This page is ready Moments Create Search moments Create a moment to ge…" at bounding box center [220, 247] width 441 height 454
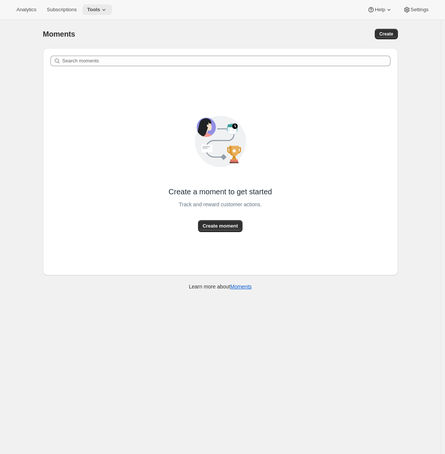
click at [108, 12] on icon at bounding box center [103, 9] width 7 height 7
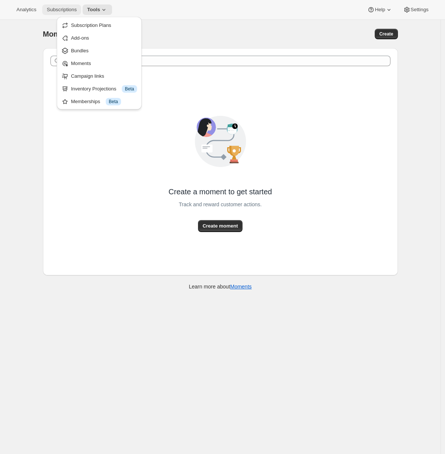
click at [64, 10] on span "Subscriptions" at bounding box center [62, 10] width 30 height 6
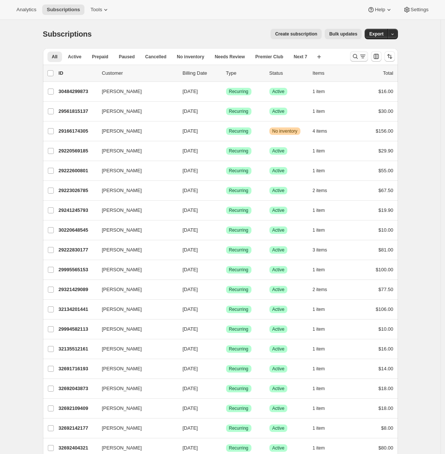
click at [361, 53] on icon "Search and filter results" at bounding box center [362, 56] width 7 height 7
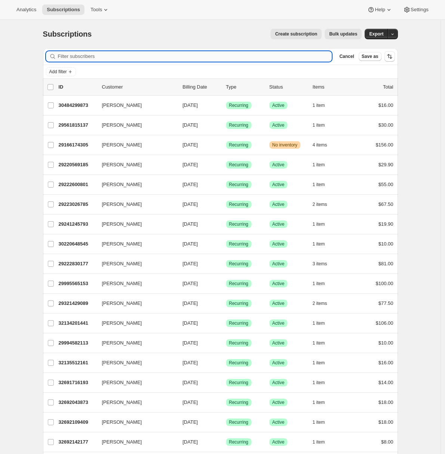
click at [99, 55] on input "Filter subscribers" at bounding box center [195, 56] width 274 height 10
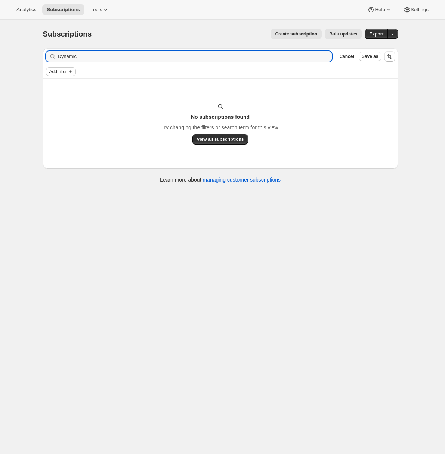
type input "Dynamic"
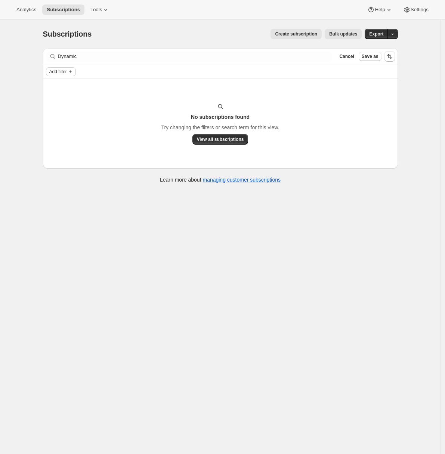
click at [59, 71] on span "Add filter" at bounding box center [58, 72] width 18 height 6
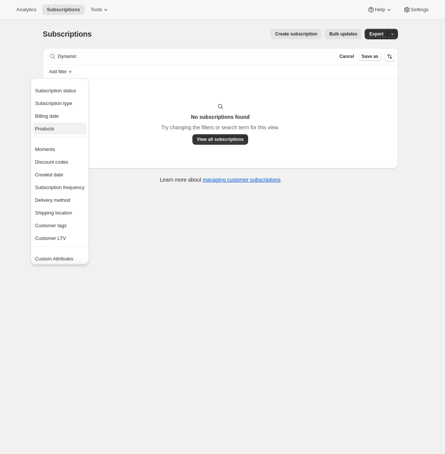
click at [53, 132] on span "Products" at bounding box center [59, 128] width 49 height 7
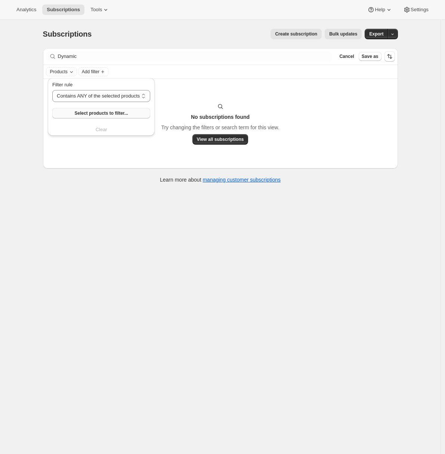
click at [79, 118] on button "Select products to filter..." at bounding box center [101, 113] width 98 height 10
click at [89, 287] on div "Subscriptions. This page is ready Subscriptions Create subscription Bulk update…" at bounding box center [220, 247] width 441 height 454
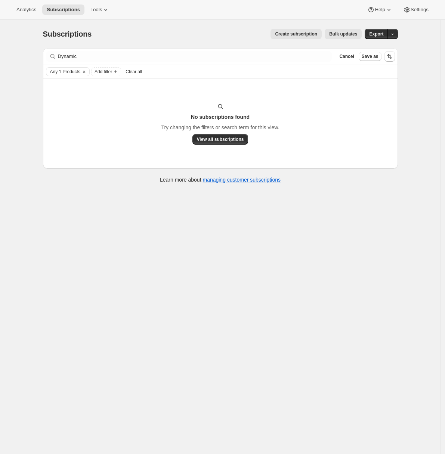
click at [207, 62] on div "Filter subscribers Dynamic Clear Cancel Save as" at bounding box center [220, 56] width 355 height 16
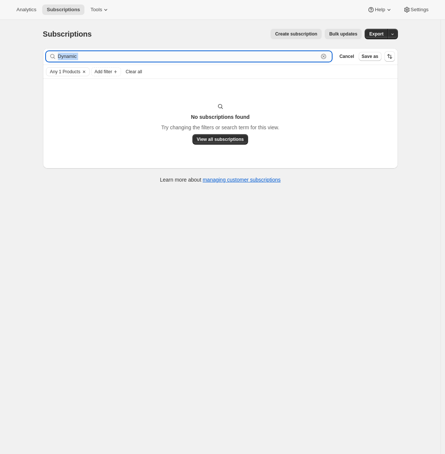
click at [201, 55] on input "Dynamic" at bounding box center [188, 56] width 261 height 10
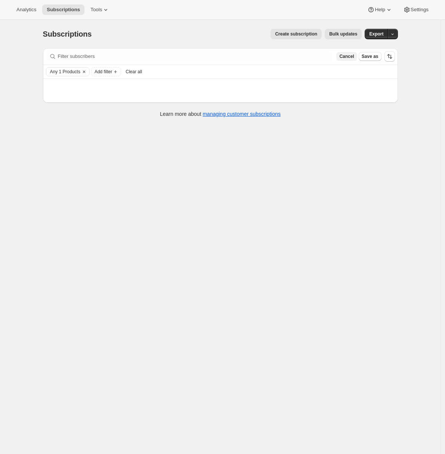
click at [350, 56] on span "Cancel" at bounding box center [346, 56] width 15 height 6
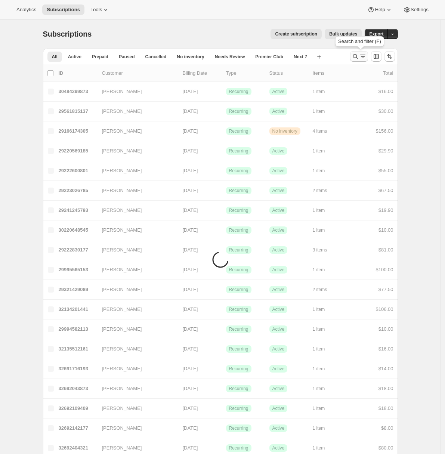
click at [356, 58] on icon "Search and filter results" at bounding box center [355, 56] width 7 height 7
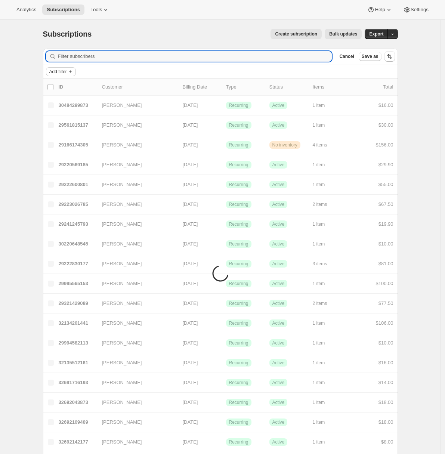
click at [62, 71] on span "Add filter" at bounding box center [58, 72] width 18 height 6
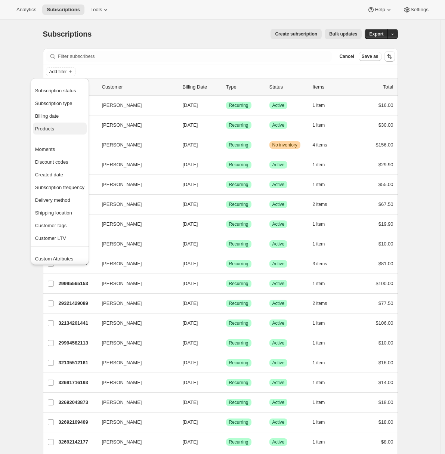
click at [56, 126] on span "Products" at bounding box center [59, 128] width 49 height 7
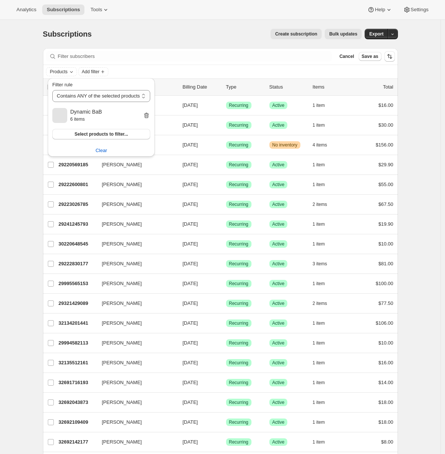
click at [150, 115] on icon "button" at bounding box center [146, 115] width 7 height 7
click at [113, 112] on span "Select products to filter..." at bounding box center [100, 113] width 53 height 6
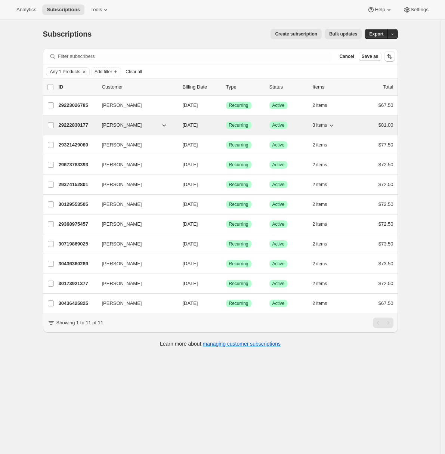
click at [80, 124] on p "29222830177" at bounding box center [77, 124] width 37 height 7
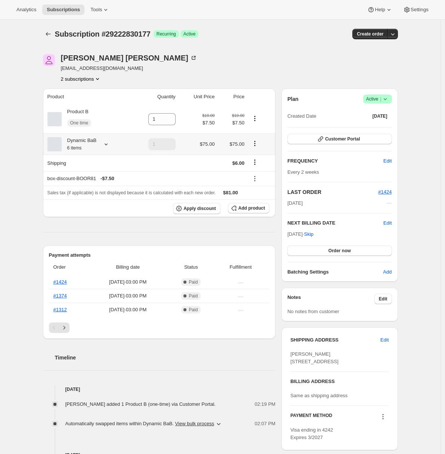
click at [256, 144] on icon "Product actions" at bounding box center [254, 143] width 1 height 1
click at [257, 158] on span "Edit box" at bounding box center [257, 158] width 18 height 6
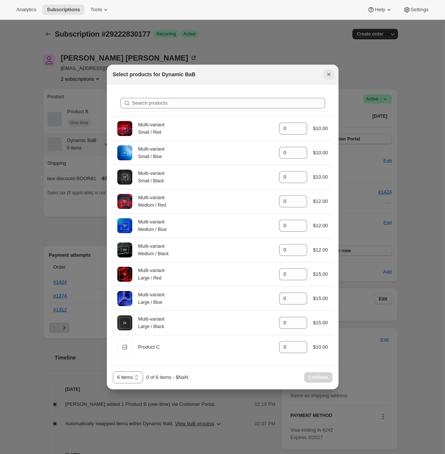
click at [330, 74] on icon "Close" at bounding box center [328, 74] width 3 height 3
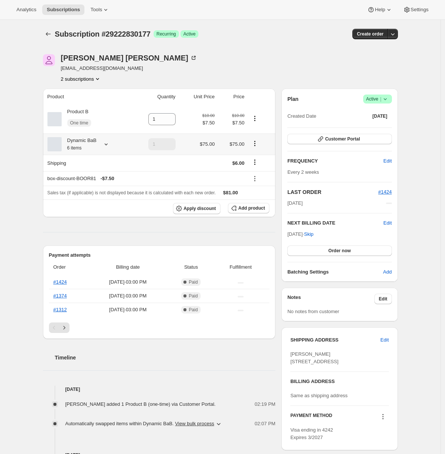
click at [101, 144] on div "Dynamic BaB 6 items" at bounding box center [86, 144] width 79 height 15
click at [109, 143] on icon at bounding box center [105, 143] width 7 height 7
click at [18, 181] on div "Subscription #29222830177. This page is ready Subscription #29222830177 Success…" at bounding box center [220, 339] width 441 height 639
click at [51, 37] on icon "Subscriptions" at bounding box center [47, 33] width 7 height 7
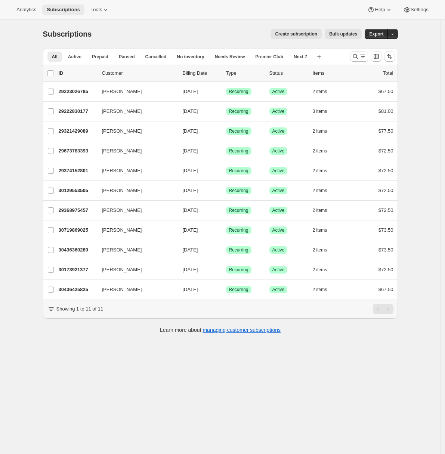
click at [58, 10] on span "Subscriptions" at bounding box center [63, 10] width 33 height 6
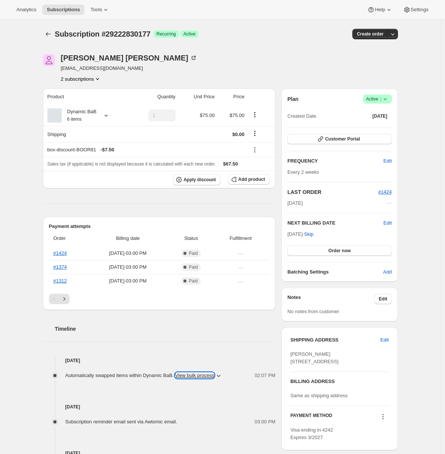
click at [214, 378] on button "View bulk process" at bounding box center [194, 376] width 39 height 6
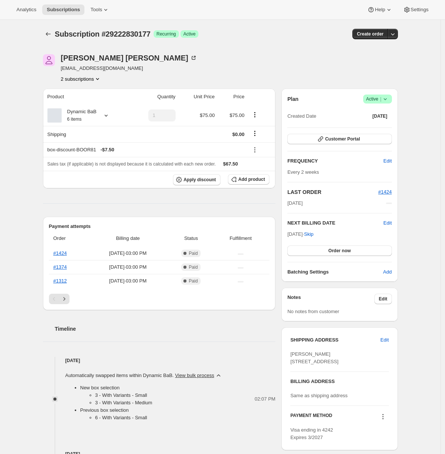
click at [222, 377] on icon "button" at bounding box center [218, 375] width 7 height 7
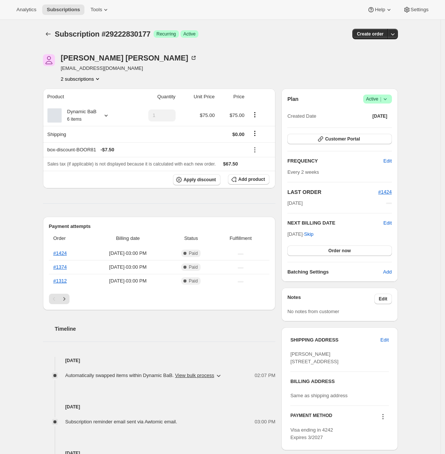
click at [222, 377] on icon "button" at bounding box center [218, 375] width 7 height 7
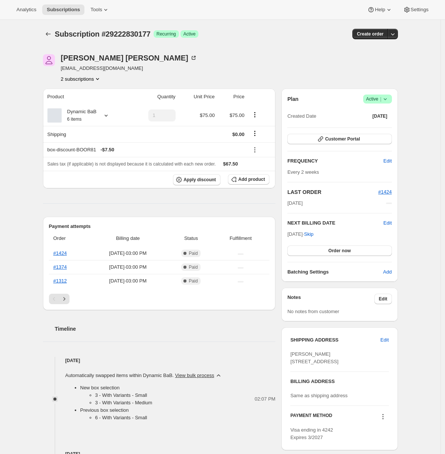
scroll to position [108, 0]
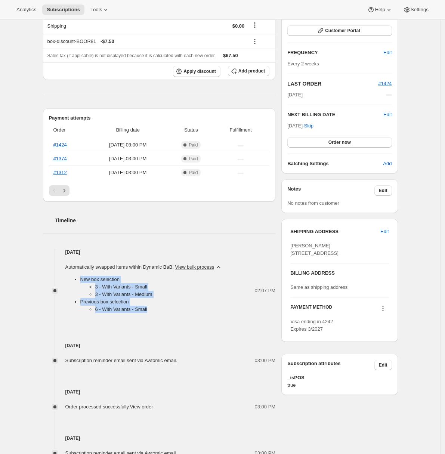
drag, startPoint x: 158, startPoint y: 311, endPoint x: 77, endPoint y: 281, distance: 86.2
click at [77, 281] on ul "New box selection 3 - With Variants - Small 3 - With Variants - Medium Previous…" at bounding box center [143, 294] width 157 height 37
click at [109, 287] on li "3 - With Variants - Small" at bounding box center [158, 286] width 127 height 7
drag, startPoint x: 163, startPoint y: 292, endPoint x: 81, endPoint y: 279, distance: 82.8
click at [81, 279] on ul "New box selection 3 - With Variants - Small 3 - With Variants - Medium Previous…" at bounding box center [143, 294] width 157 height 37
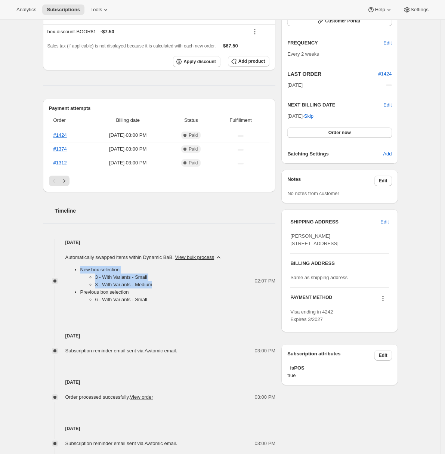
scroll to position [32, 0]
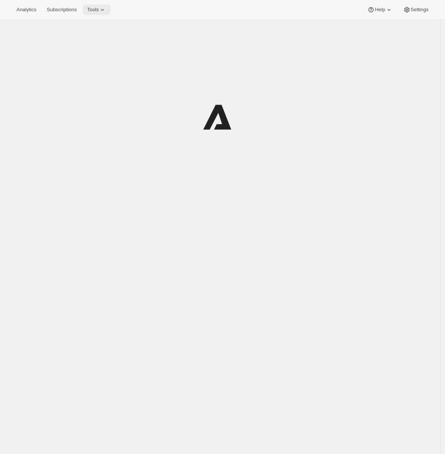
click at [105, 10] on icon at bounding box center [102, 9] width 7 height 7
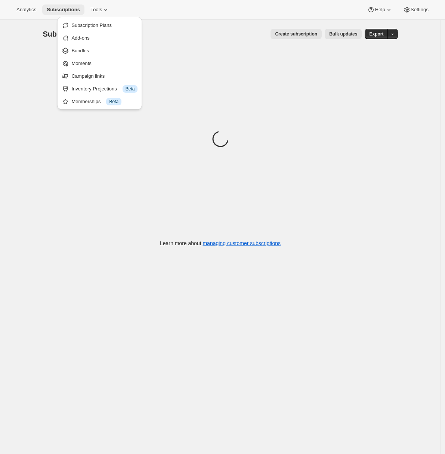
click at [58, 9] on span "Subscriptions" at bounding box center [63, 10] width 33 height 6
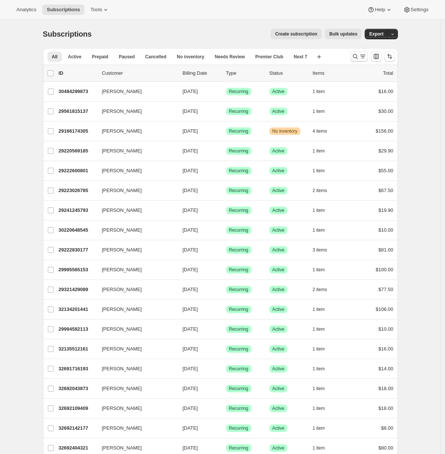
click at [367, 56] on icon "Search and filter results" at bounding box center [362, 56] width 7 height 7
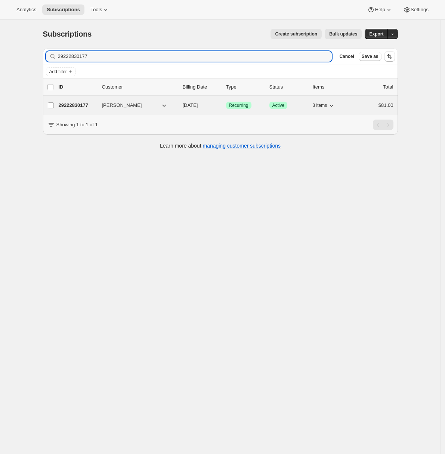
type input "29222830177"
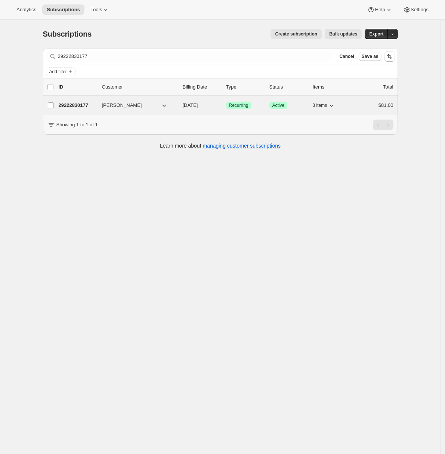
click at [80, 108] on p "29222830177" at bounding box center [77, 105] width 37 height 7
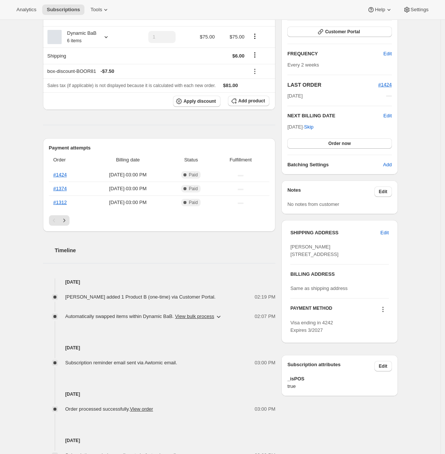
scroll to position [146, 0]
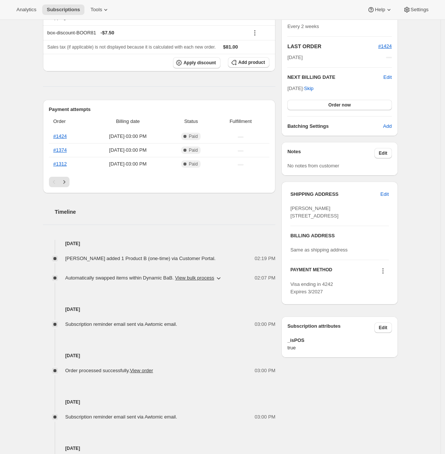
drag, startPoint x: 68, startPoint y: 259, endPoint x: 222, endPoint y: 260, distance: 153.9
click at [220, 260] on div "Adrian Andrade added 1 Product B (one-time) via Customer Portal." at bounding box center [142, 258] width 155 height 7
click at [43, 244] on div "Adrian Andrade awtomictester+9@gmail.com 2 subscriptions Product Quantity Unit …" at bounding box center [217, 194] width 361 height 594
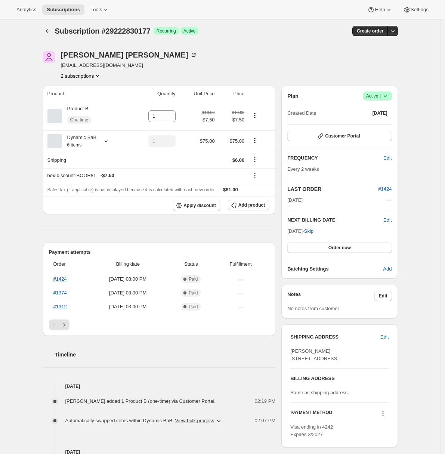
scroll to position [0, 0]
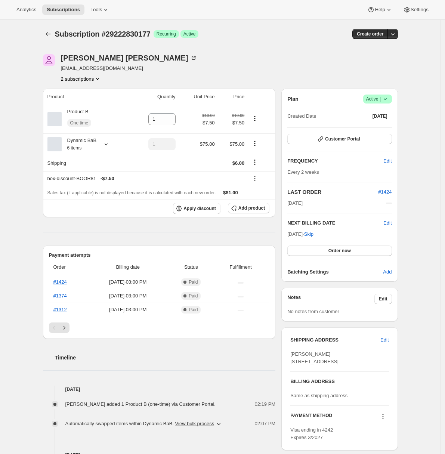
click at [17, 158] on div "Subscription #29222830177. This page is ready Subscription #29222830177 Success…" at bounding box center [220, 339] width 441 height 639
click at [30, 84] on div "Subscription #29222830177. This page is ready Subscription #29222830177 Success…" at bounding box center [220, 339] width 441 height 639
click at [7, 93] on div "Subscription #29222830177. This page is ready Subscription #29222830177 Success…" at bounding box center [220, 339] width 441 height 639
click at [22, 84] on div "Subscription #29222830177. This page is ready Subscription #29222830177 Success…" at bounding box center [220, 339] width 441 height 639
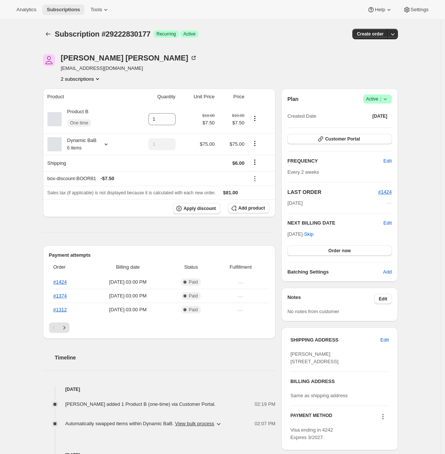
click at [65, 13] on button "Subscriptions" at bounding box center [63, 9] width 42 height 10
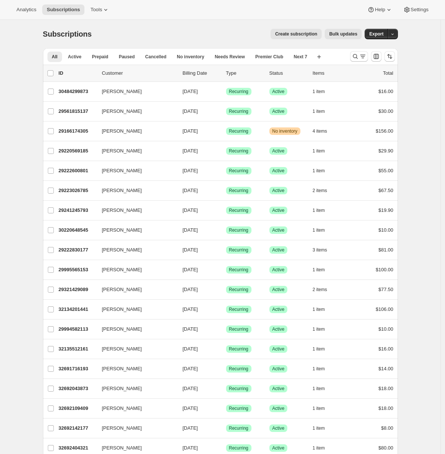
click at [341, 34] on span "Bulk updates" at bounding box center [343, 34] width 28 height 6
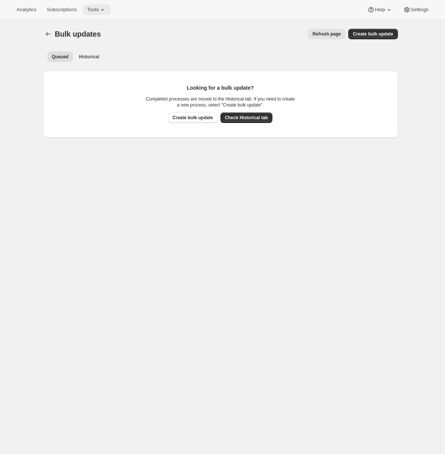
click at [97, 12] on span "Tools" at bounding box center [93, 10] width 12 height 6
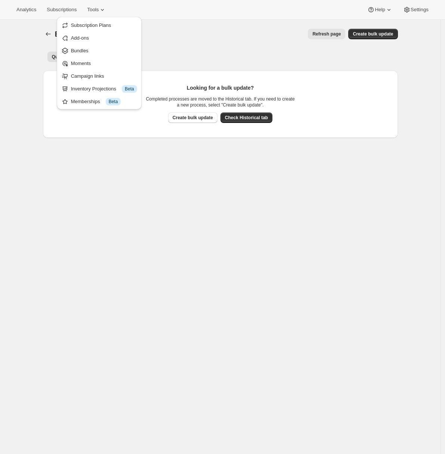
click at [222, 54] on ul "Queued Historical More views" at bounding box center [220, 56] width 349 height 10
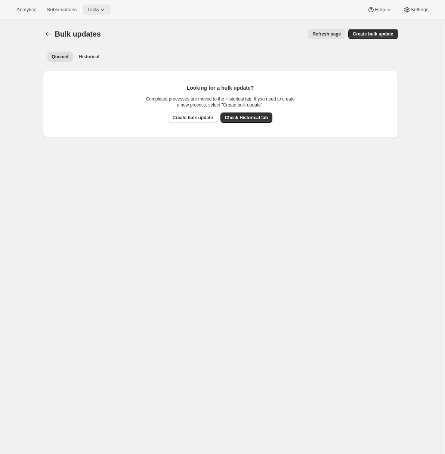
click at [99, 10] on span "Tools" at bounding box center [93, 10] width 12 height 6
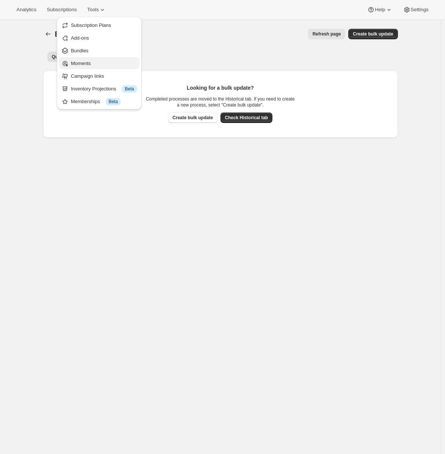
click at [100, 61] on span "Moments" at bounding box center [104, 63] width 66 height 7
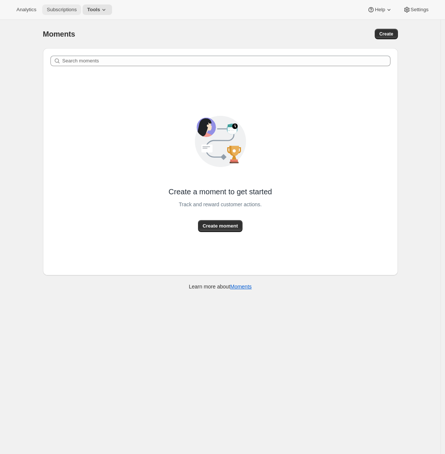
click at [58, 11] on span "Subscriptions" at bounding box center [62, 10] width 30 height 6
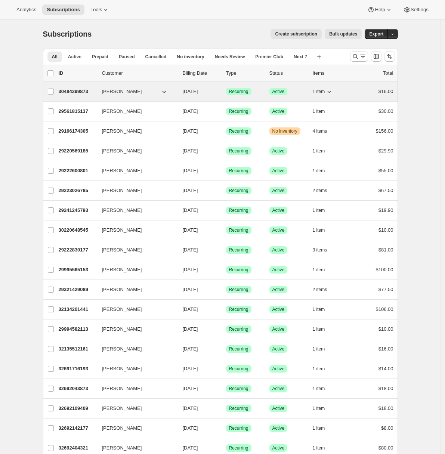
click at [83, 92] on p "30484299873" at bounding box center [77, 91] width 37 height 7
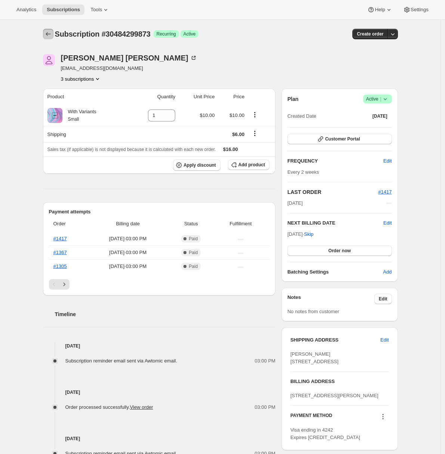
click at [50, 32] on icon "Subscriptions" at bounding box center [47, 33] width 7 height 7
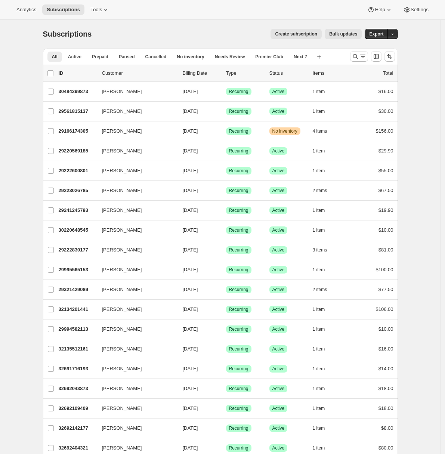
click at [99, 13] on button "Tools" at bounding box center [100, 9] width 28 height 10
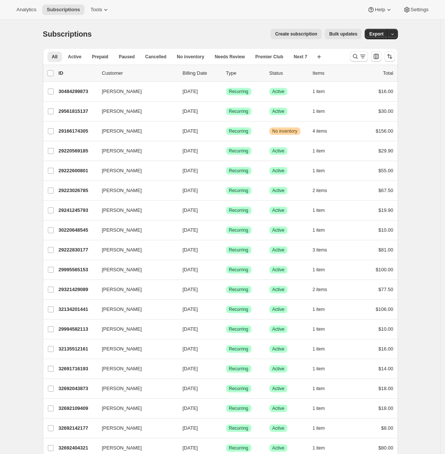
click at [107, 12] on icon at bounding box center [105, 9] width 7 height 7
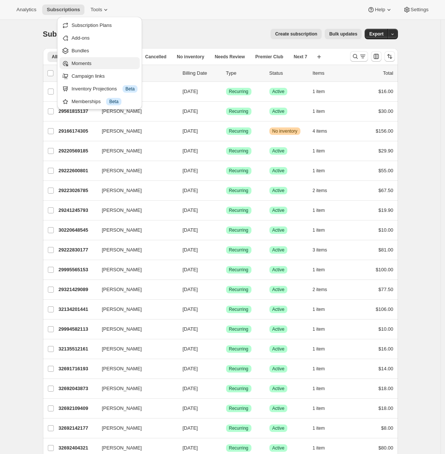
click at [96, 63] on span "Moments" at bounding box center [104, 63] width 66 height 7
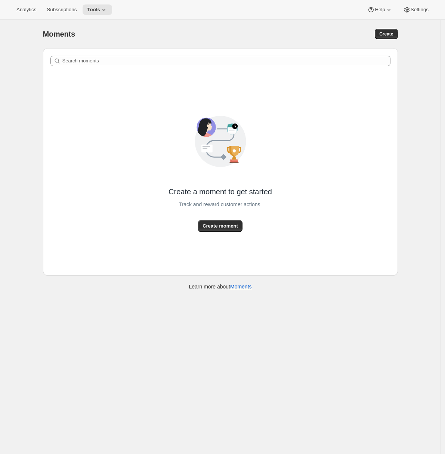
click at [37, 145] on div "Moments. This page is ready Moments Create Search moments Create a moment to ge…" at bounding box center [220, 159] width 373 height 278
click at [213, 225] on span "Create moment" at bounding box center [220, 225] width 35 height 7
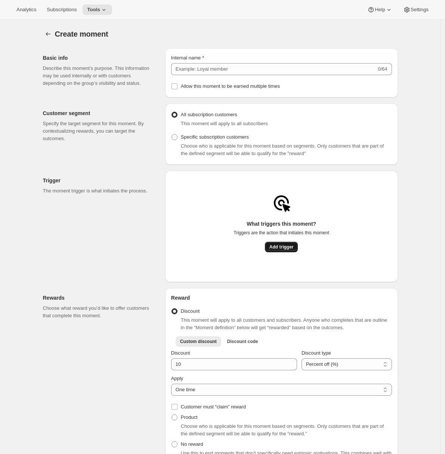
click at [280, 252] on button "Add trigger" at bounding box center [281, 247] width 33 height 10
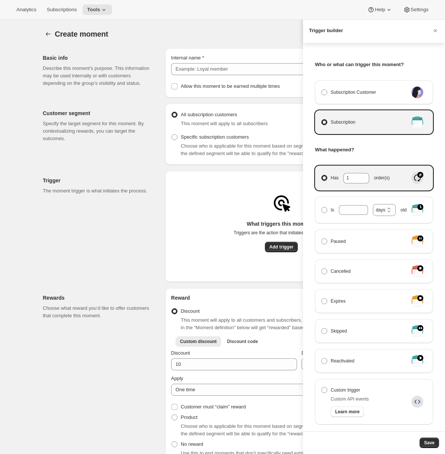
click at [179, 145] on div at bounding box center [222, 227] width 445 height 454
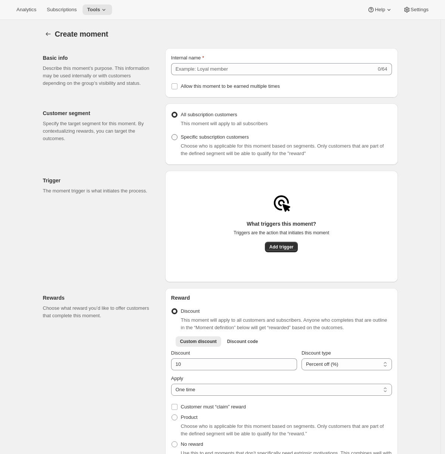
click at [177, 139] on span at bounding box center [174, 137] width 6 height 6
click at [172, 135] on input "Specific subscription customers" at bounding box center [171, 134] width 0 height 0
radio input "true"
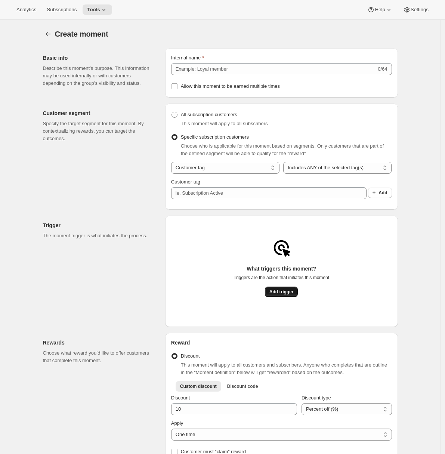
click at [278, 295] on span "Add trigger" at bounding box center [281, 292] width 24 height 6
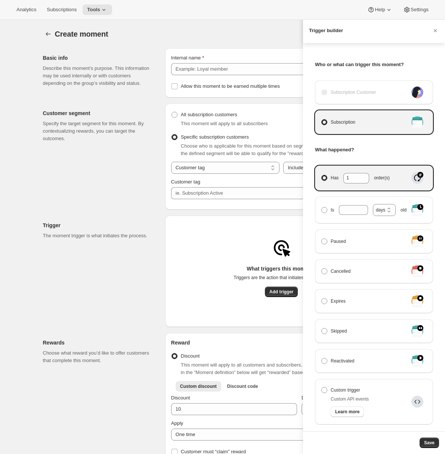
click at [111, 294] on div at bounding box center [222, 227] width 445 height 454
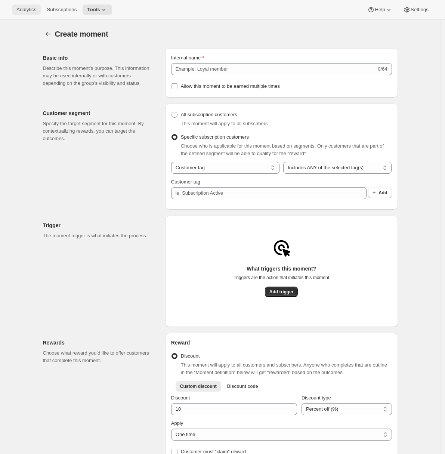
click at [29, 6] on button "Analytics" at bounding box center [26, 9] width 29 height 10
radio input "true"
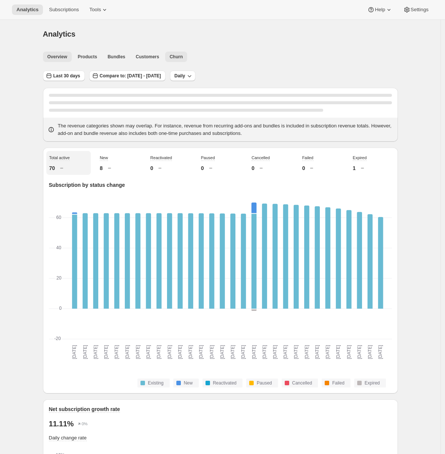
click at [173, 55] on span "Churn" at bounding box center [176, 57] width 13 height 6
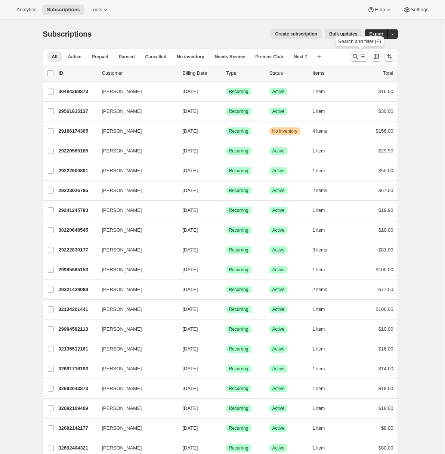
click at [359, 58] on icon "Search and filter results" at bounding box center [355, 56] width 7 height 7
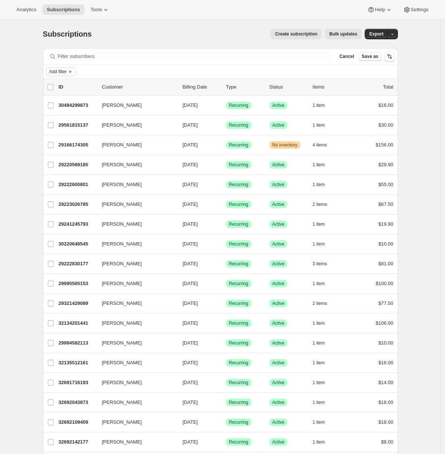
click at [64, 72] on span "Add filter" at bounding box center [58, 72] width 18 height 6
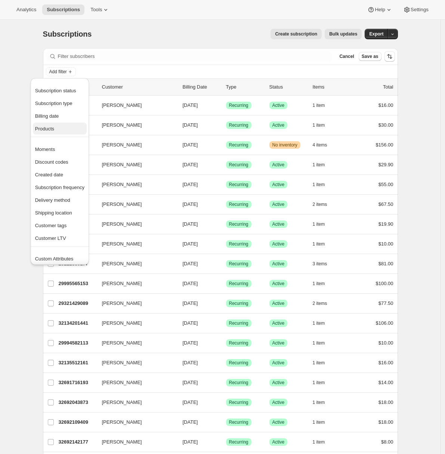
click at [59, 131] on span "Products" at bounding box center [59, 128] width 49 height 7
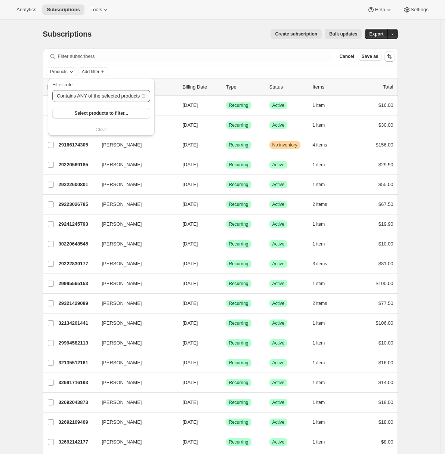
click at [69, 98] on select "Contains ANY of the selected products Contains ALL of the selected products Con…" at bounding box center [101, 96] width 98 height 12
click at [85, 114] on span "Select products to filter..." at bounding box center [100, 113] width 53 height 6
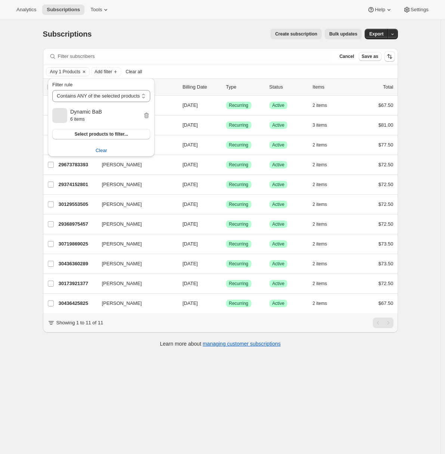
click at [243, 396] on div "Subscriptions. This page is ready Subscriptions Create subscription Bulk update…" at bounding box center [220, 247] width 441 height 454
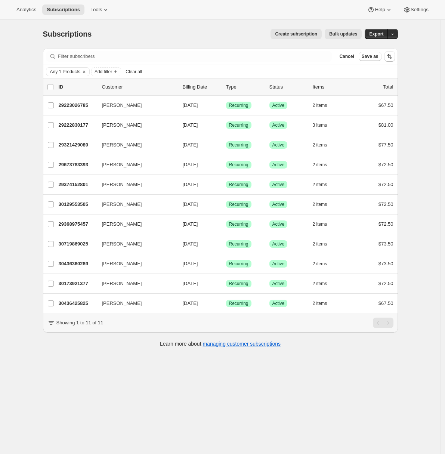
click at [141, 72] on span "Clear all" at bounding box center [134, 72] width 16 height 6
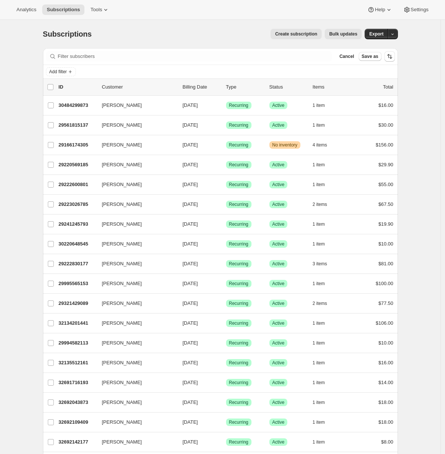
click at [345, 59] on span "Cancel" at bounding box center [346, 56] width 15 height 6
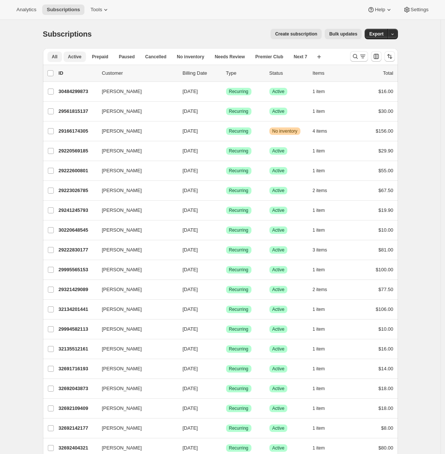
click at [80, 55] on span "Active" at bounding box center [74, 57] width 13 height 6
click at [382, 36] on span "Export" at bounding box center [376, 34] width 14 height 6
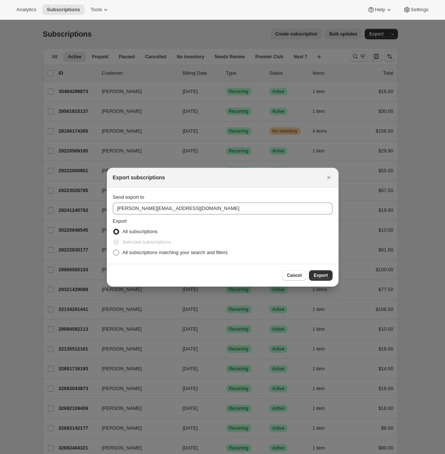
click at [145, 252] on span "All subscriptions matching your search and filters" at bounding box center [175, 253] width 105 height 6
click at [114, 250] on input "All subscriptions matching your search and filters" at bounding box center [113, 250] width 0 height 0
radio input "true"
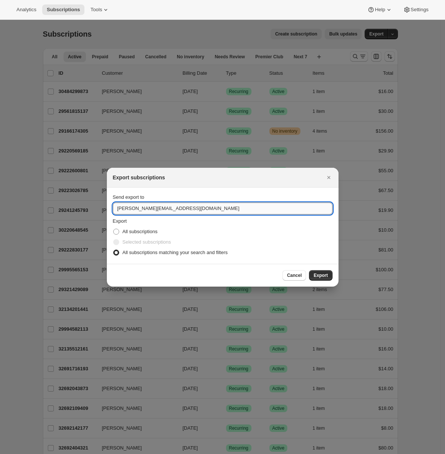
drag, startPoint x: 178, startPoint y: 208, endPoint x: 112, endPoint y: 208, distance: 65.8
click at [113, 208] on input "[PERSON_NAME][EMAIL_ADDRESS][DOMAIN_NAME]" at bounding box center [223, 209] width 220 height 12
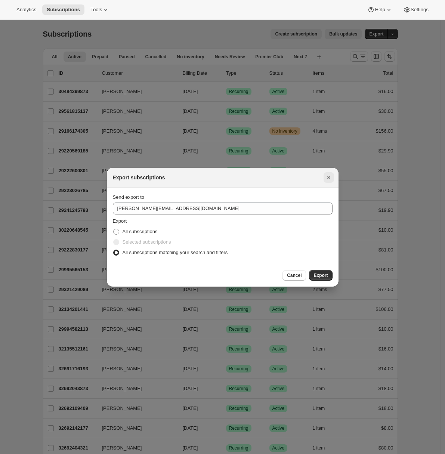
click at [325, 177] on icon "Close" at bounding box center [328, 177] width 7 height 7
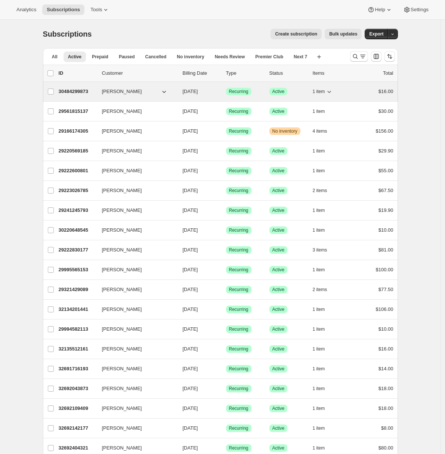
click at [82, 90] on p "30484299873" at bounding box center [77, 91] width 37 height 7
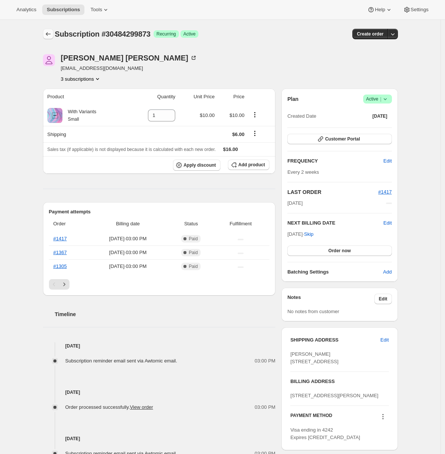
click at [50, 36] on icon "Subscriptions" at bounding box center [47, 33] width 7 height 7
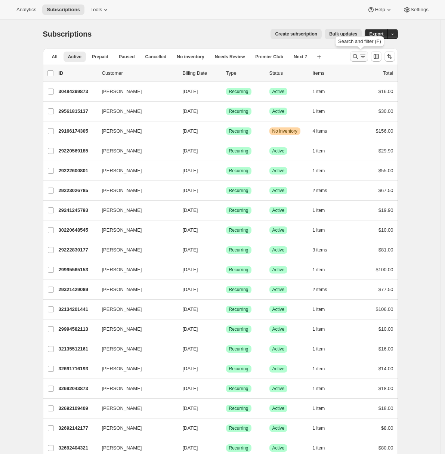
click at [359, 58] on icon "Search and filter results" at bounding box center [355, 56] width 7 height 7
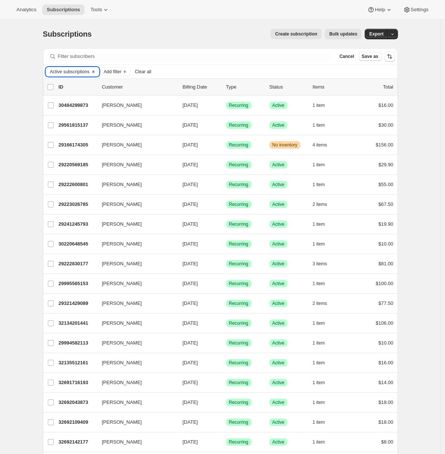
click at [62, 71] on span "Active subscriptions" at bounding box center [70, 72] width 40 height 6
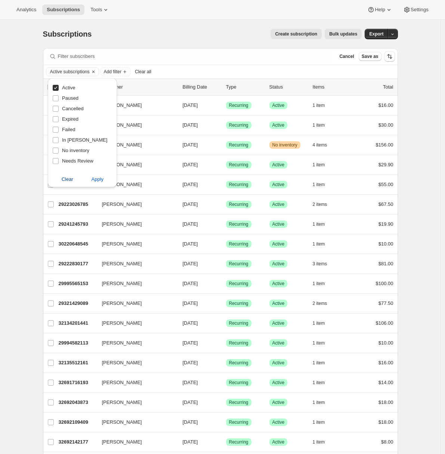
click at [67, 182] on span "Clear" at bounding box center [68, 179] width 12 height 7
checkbox input "false"
click at [345, 59] on button "Cancel" at bounding box center [346, 56] width 21 height 9
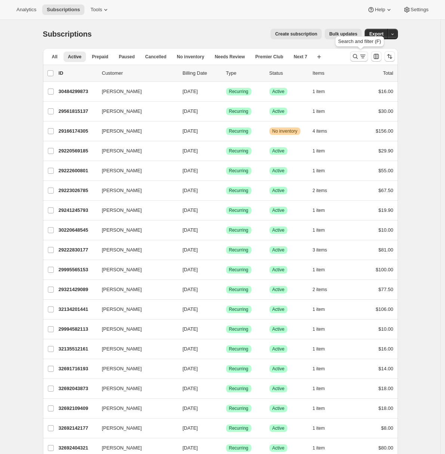
click at [358, 55] on icon "Search and filter results" at bounding box center [355, 56] width 7 height 7
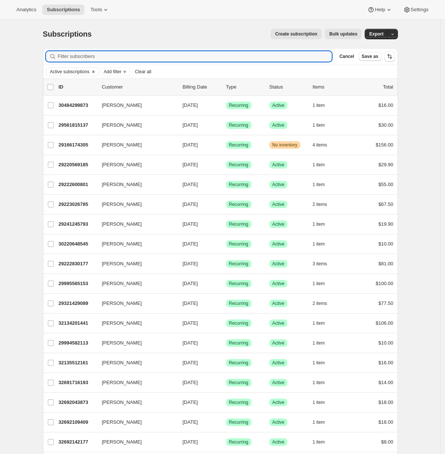
click at [94, 72] on icon "Clear" at bounding box center [93, 72] width 2 height 2
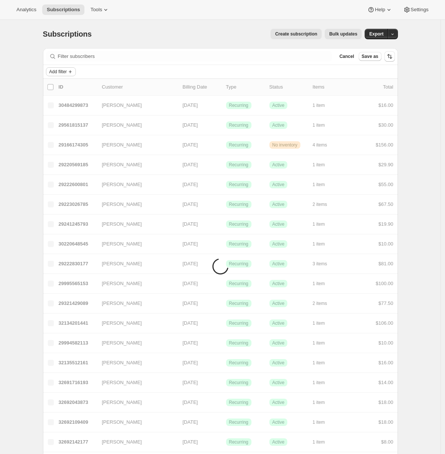
click at [67, 73] on span "Add filter" at bounding box center [58, 72] width 18 height 6
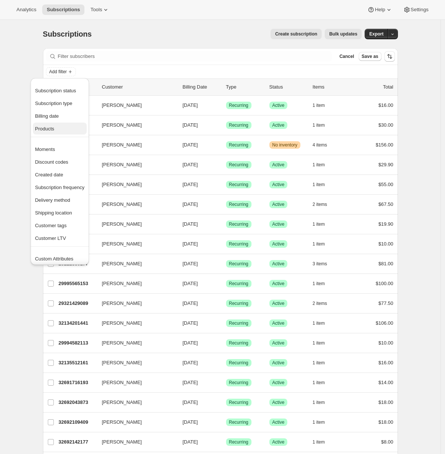
click at [59, 126] on span "Products" at bounding box center [59, 128] width 49 height 7
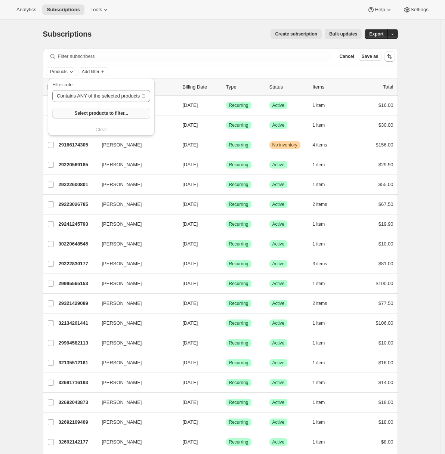
click at [83, 114] on span "Select products to filter..." at bounding box center [100, 113] width 53 height 6
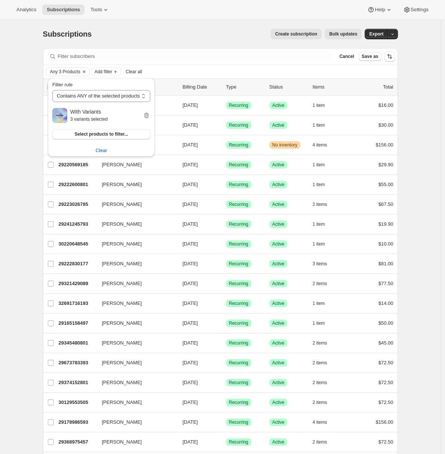
click at [9, 229] on div "Subscriptions. This page is ready Subscriptions Create subscription Bulk update…" at bounding box center [220, 336] width 441 height 632
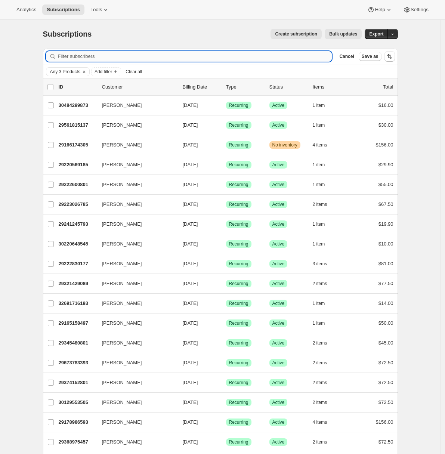
click at [72, 58] on input "Filter subscribers" at bounding box center [195, 56] width 274 height 10
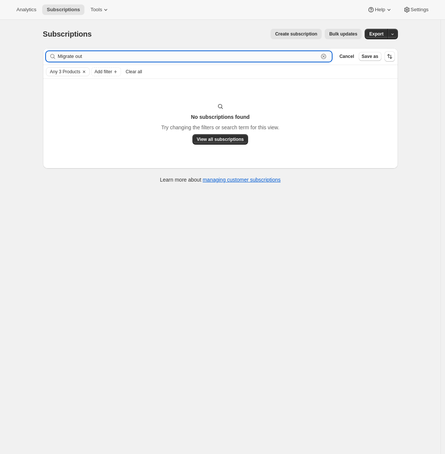
click at [99, 55] on input "Migrate out" at bounding box center [188, 56] width 261 height 10
type input "M"
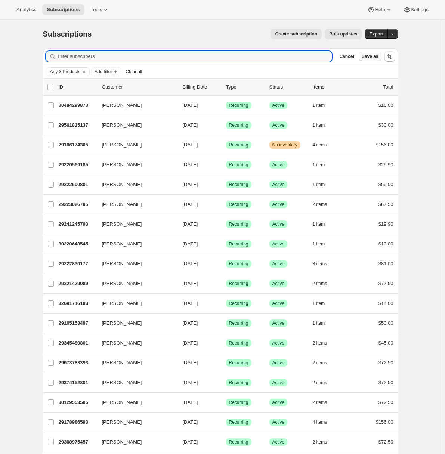
click at [373, 56] on span "Save as" at bounding box center [370, 56] width 17 height 6
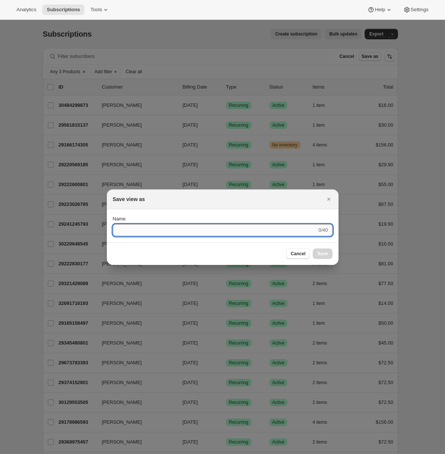
click at [138, 233] on input "Name" at bounding box center [215, 230] width 204 height 12
type input "Migrate out"
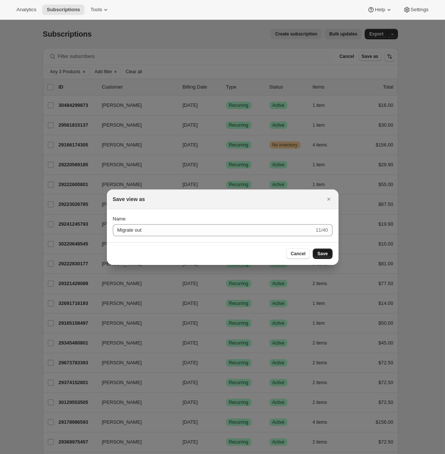
click at [327, 254] on span "Save" at bounding box center [322, 254] width 10 height 6
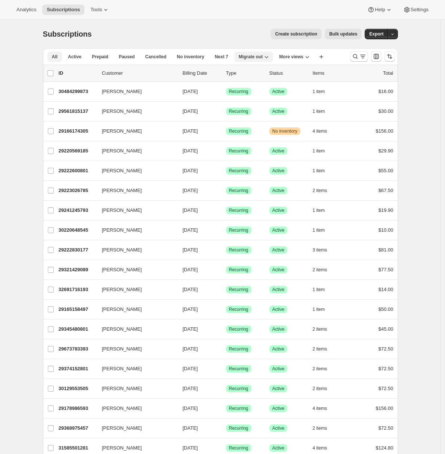
click at [60, 56] on button "All" at bounding box center [54, 57] width 15 height 10
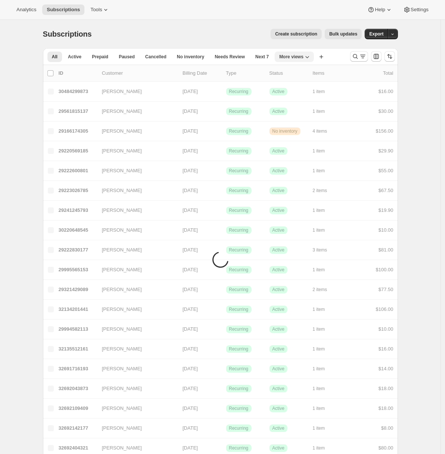
click at [301, 59] on span "More views" at bounding box center [291, 57] width 24 height 6
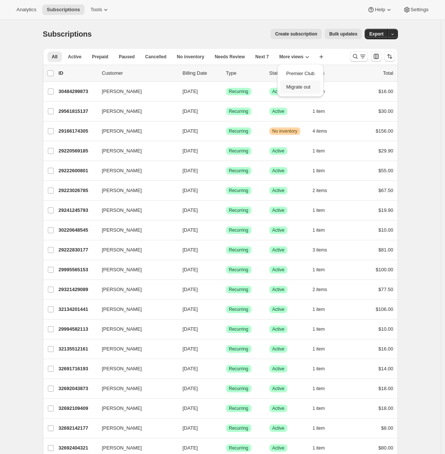
click at [299, 86] on button "Migrate out" at bounding box center [300, 86] width 40 height 13
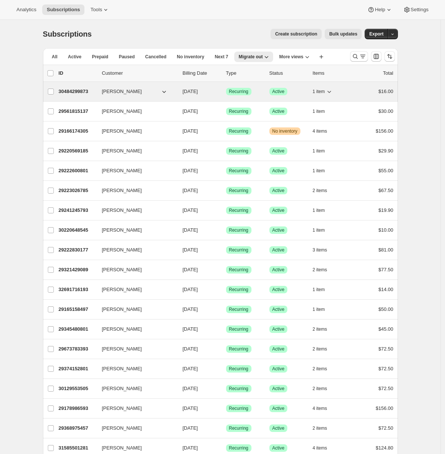
click at [80, 91] on p "30484299873" at bounding box center [77, 91] width 37 height 7
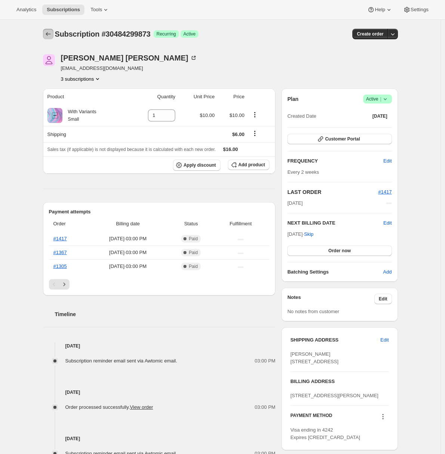
click at [52, 33] on icon "Subscriptions" at bounding box center [47, 33] width 7 height 7
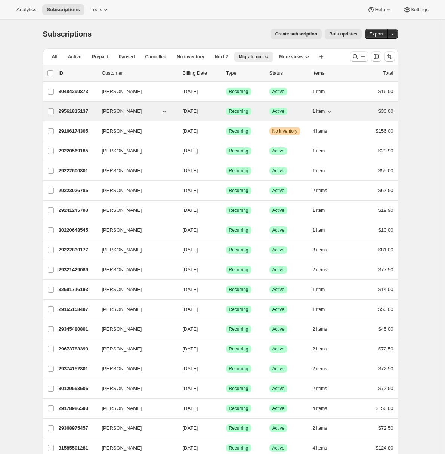
click at [71, 114] on p "29561815137" at bounding box center [77, 111] width 37 height 7
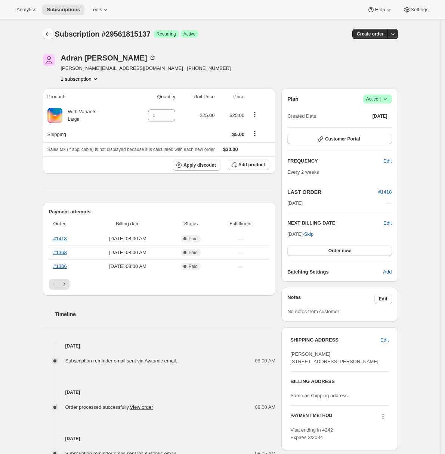
click at [46, 29] on button "Subscriptions" at bounding box center [48, 34] width 10 height 10
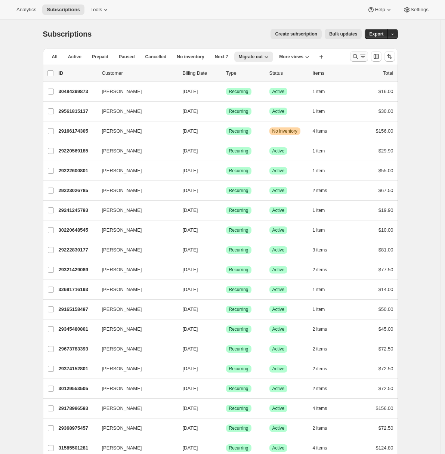
click at [363, 54] on icon "Search and filter results" at bounding box center [362, 56] width 7 height 7
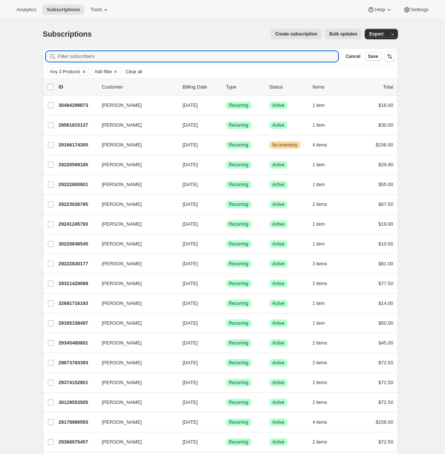
click at [72, 71] on span "Any 3 Products" at bounding box center [65, 72] width 30 height 6
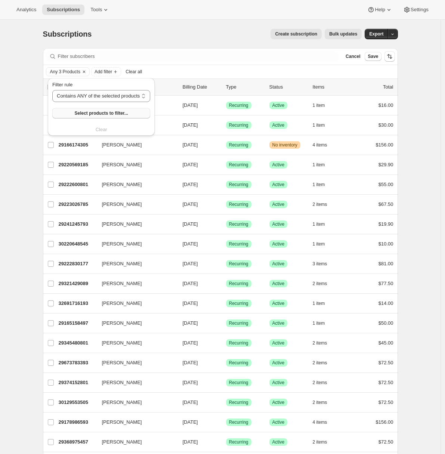
click at [90, 112] on span "Select products to filter..." at bounding box center [100, 113] width 53 height 6
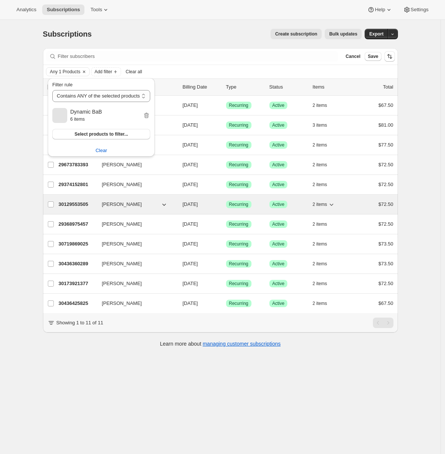
click at [75, 203] on p "30129553505" at bounding box center [77, 204] width 37 height 7
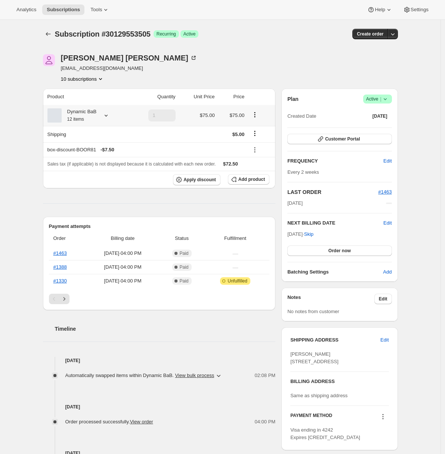
click at [102, 117] on div at bounding box center [104, 115] width 10 height 7
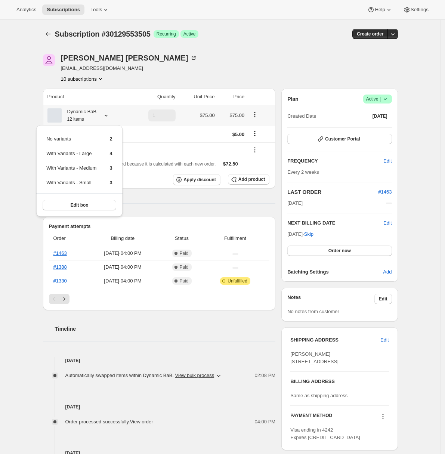
click at [257, 116] on icon "Product actions" at bounding box center [254, 114] width 7 height 7
click at [258, 126] on span "Edit box" at bounding box center [257, 129] width 18 height 6
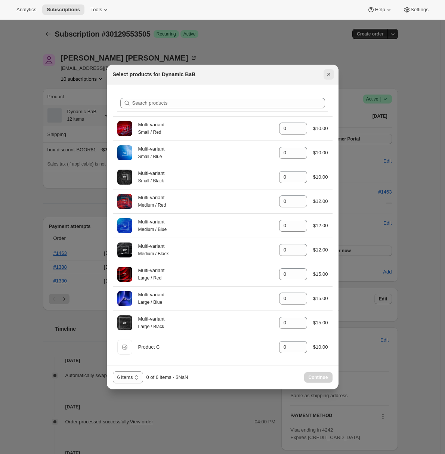
click at [331, 71] on icon "Close" at bounding box center [328, 74] width 7 height 7
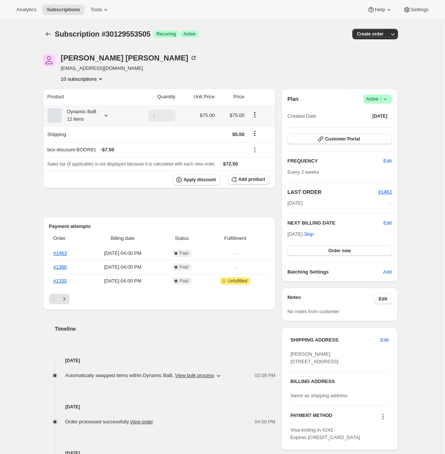
click at [269, 77] on div "Adrian Andrade awtomictester+3@gmail.com 10 subscriptions" at bounding box center [167, 68] width 248 height 28
click at [40, 201] on div "Adrian Andrade awtomictester+3@gmail.com 10 subscriptions Product Quantity Unit…" at bounding box center [217, 314] width 361 height 545
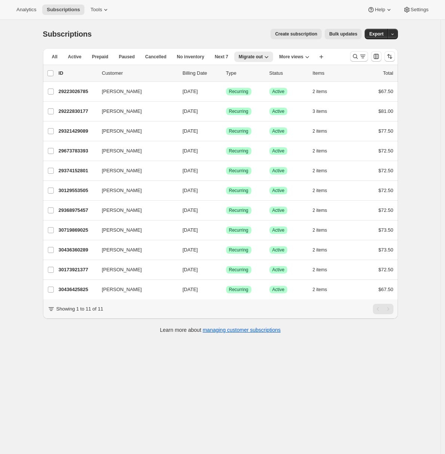
click at [346, 35] on span "Bulk updates" at bounding box center [343, 34] width 28 height 6
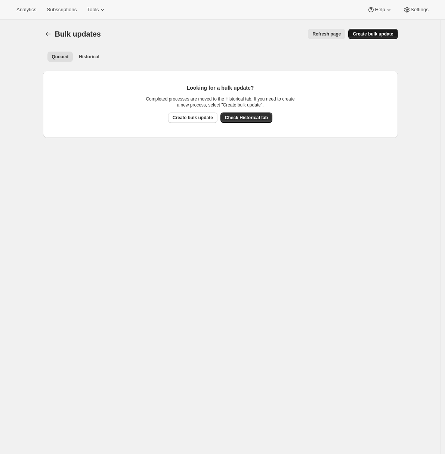
click at [371, 32] on span "Create bulk update" at bounding box center [373, 34] width 40 height 6
select select "18"
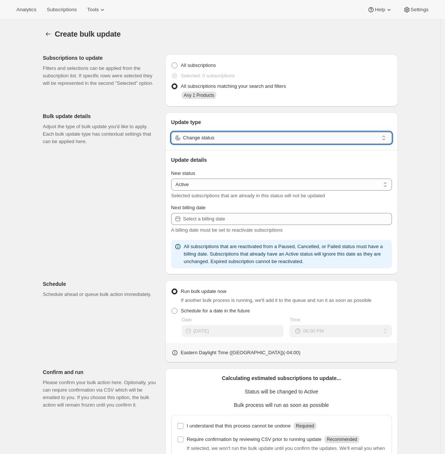
click at [222, 138] on input "Change status" at bounding box center [280, 138] width 195 height 12
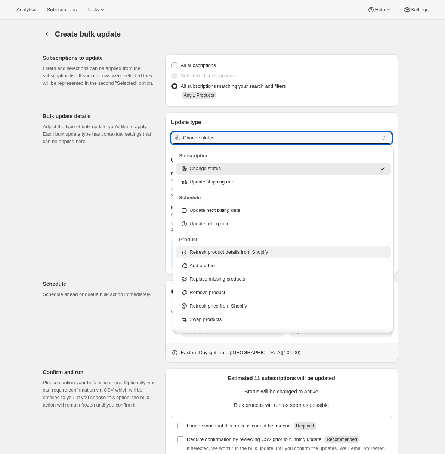
click at [217, 254] on p "Refresh product details from Shopify" at bounding box center [228, 251] width 78 height 7
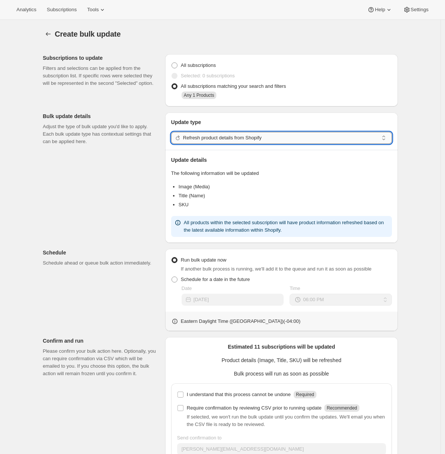
click at [266, 137] on input "Refresh product details from Shopify" at bounding box center [280, 138] width 195 height 12
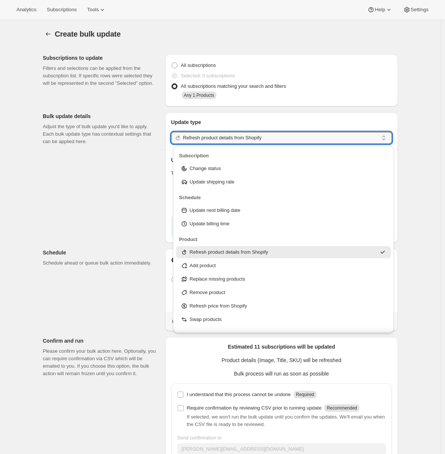
click at [225, 302] on p "Refresh price from Shopify" at bounding box center [218, 305] width 58 height 7
type input "Refresh price from Shopify"
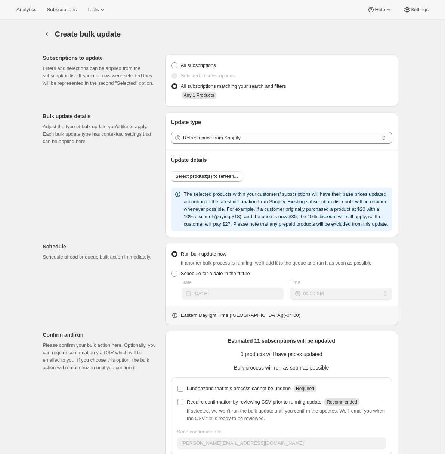
click at [118, 285] on div "Subscriptions to update Filters and selections can be applied from the subscrip…" at bounding box center [217, 266] width 361 height 436
